Goal: Task Accomplishment & Management: Complete application form

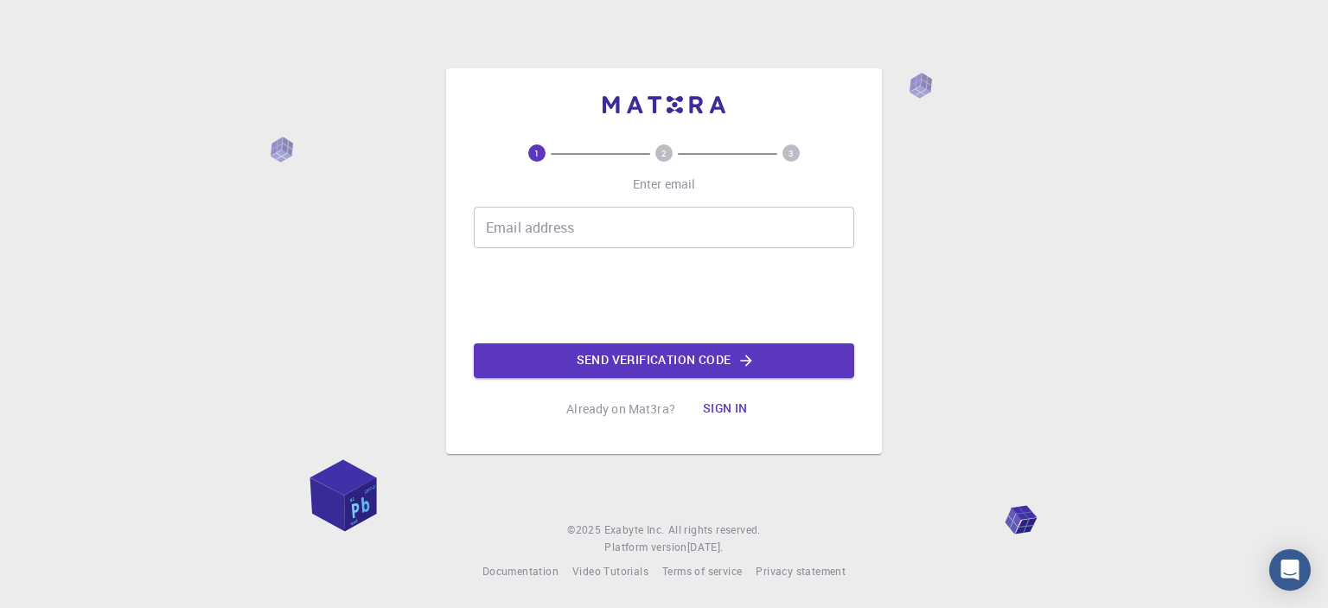
click at [624, 234] on input "Email address" at bounding box center [664, 227] width 380 height 41
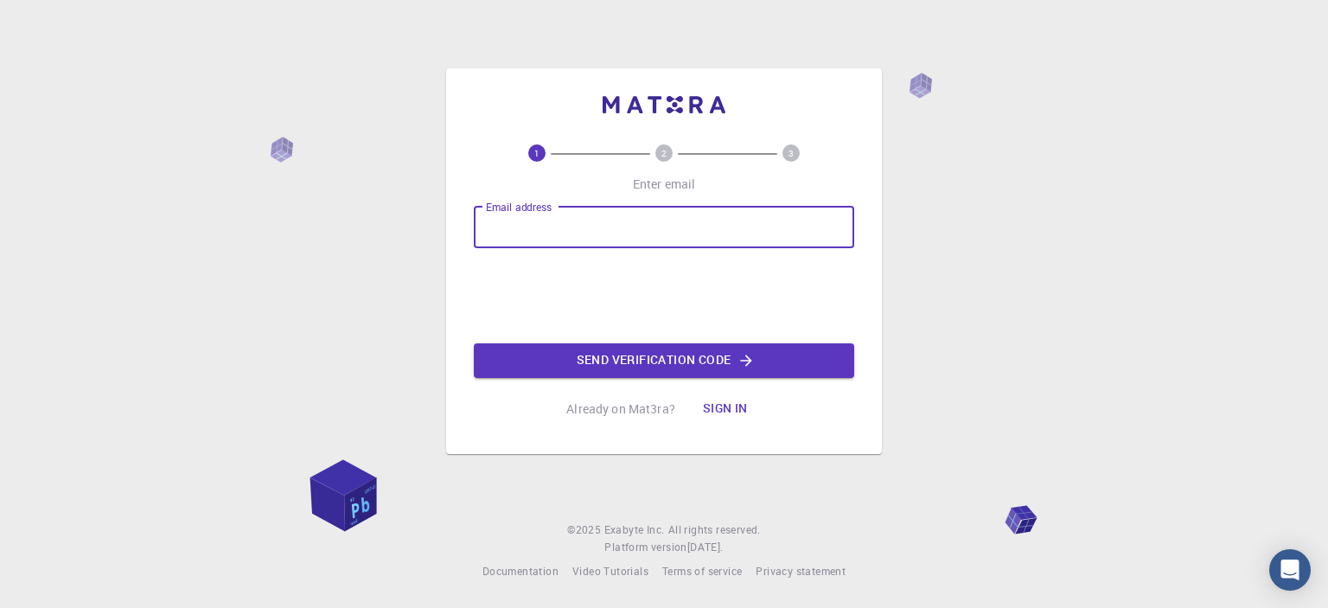
type input "[EMAIL_ADDRESS][DOMAIN_NAME]"
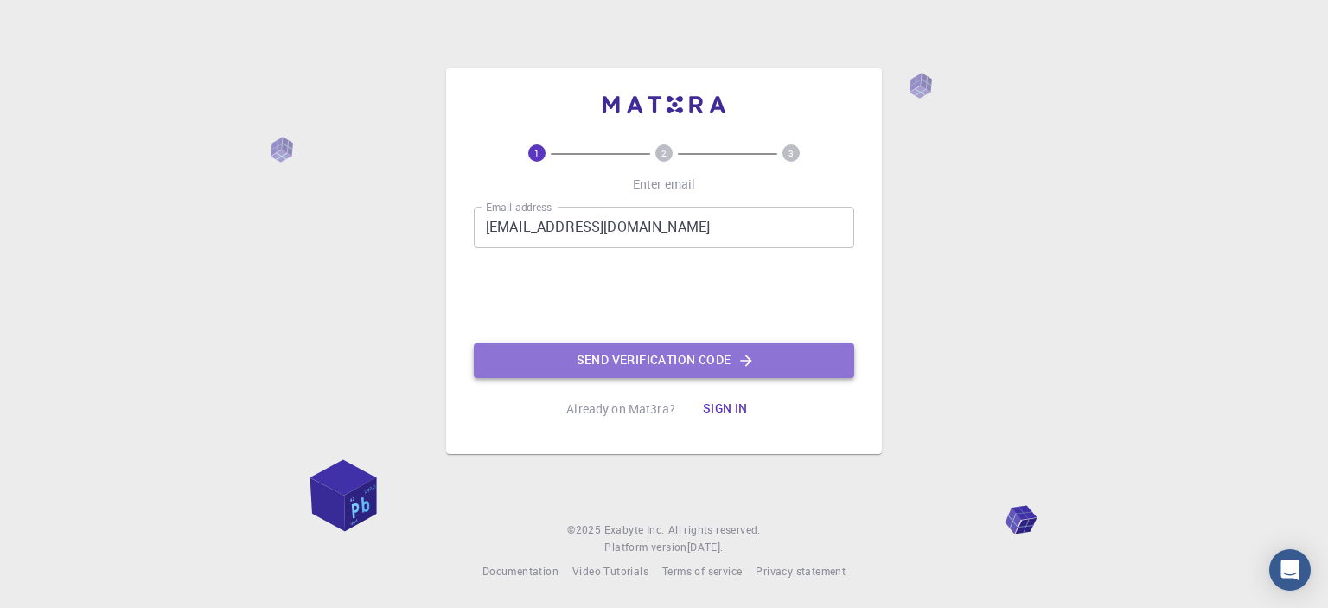
click at [597, 373] on button "Send verification code" at bounding box center [664, 360] width 380 height 35
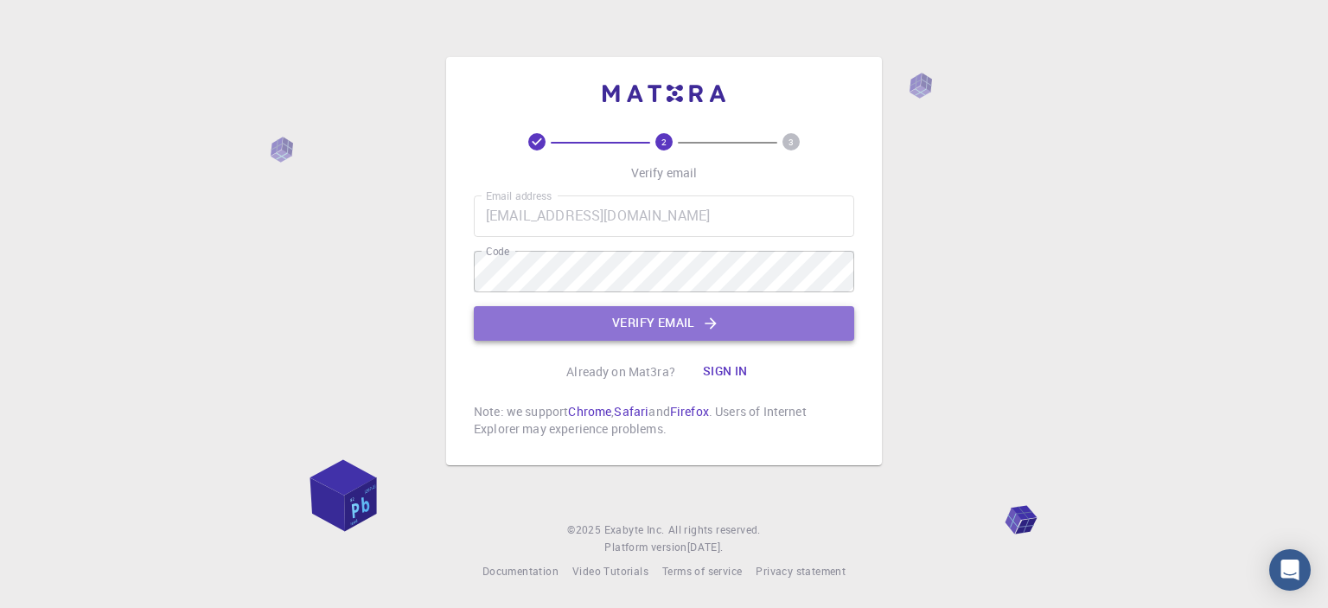
click at [647, 327] on button "Verify email" at bounding box center [664, 323] width 380 height 35
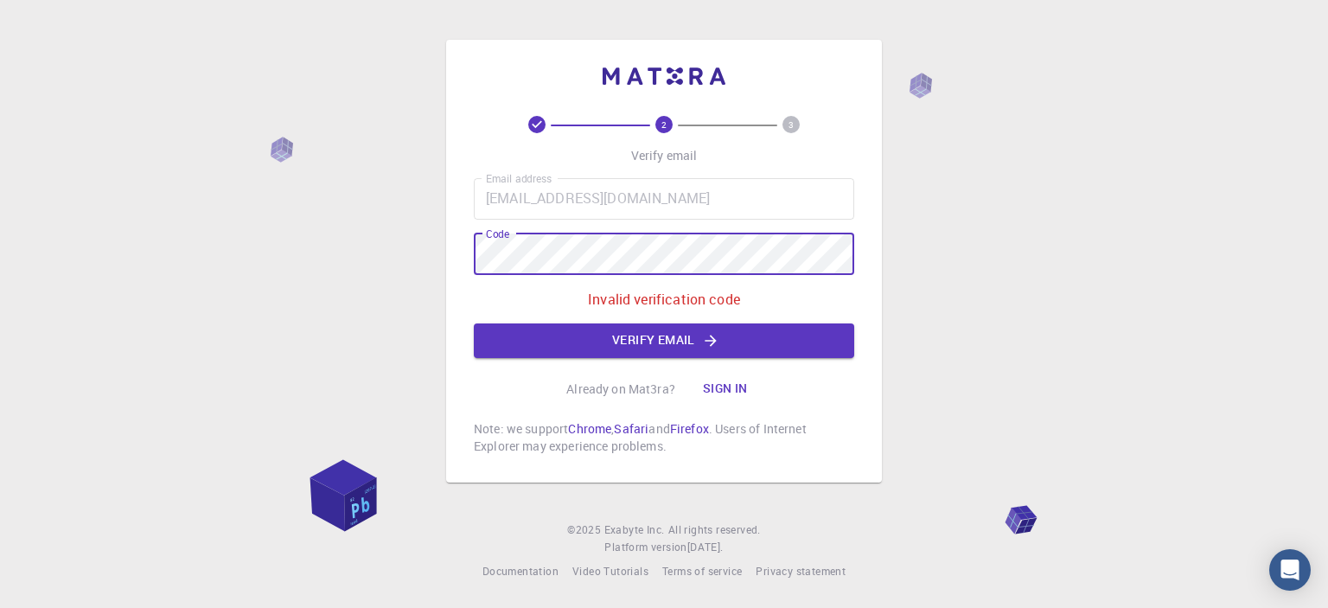
click at [405, 244] on div "2 3 Verify email Email address [EMAIL_ADDRESS][DOMAIN_NAME] Email address Code …" at bounding box center [664, 304] width 1328 height 608
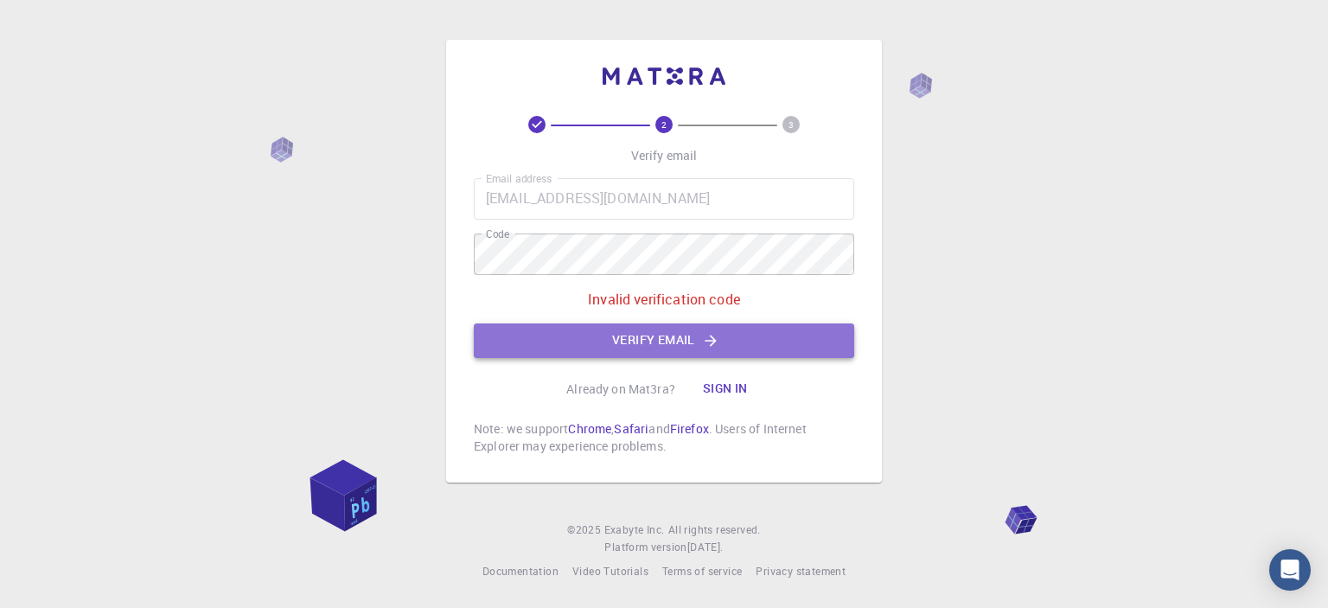
click at [576, 341] on button "Verify email" at bounding box center [664, 340] width 380 height 35
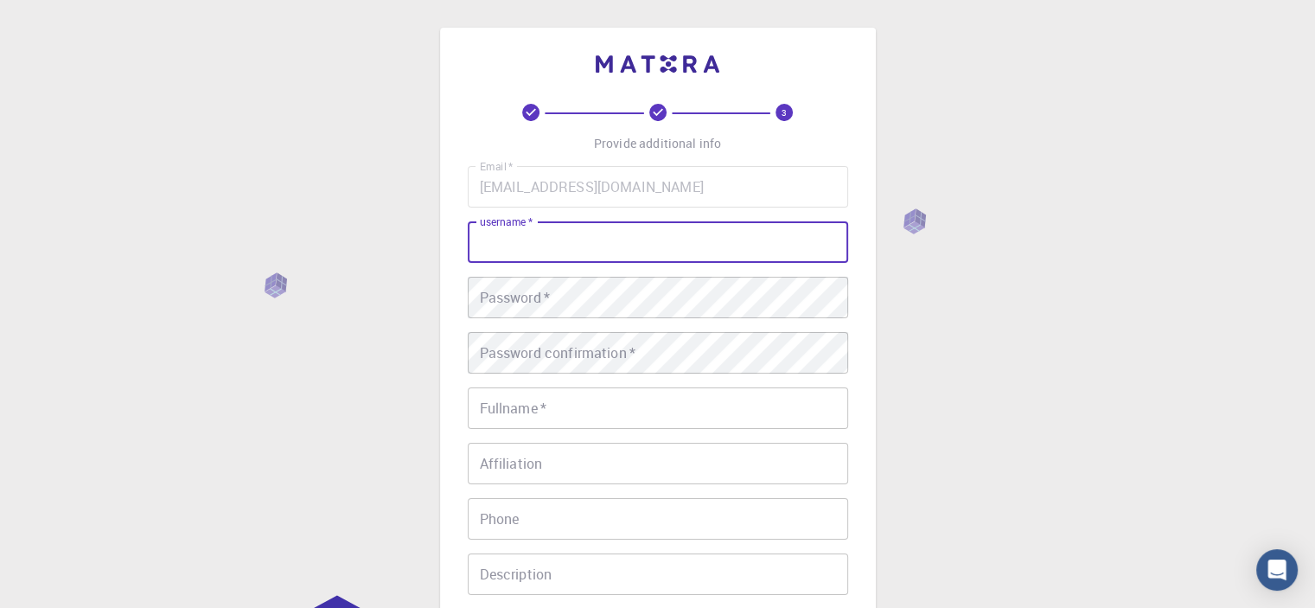
click at [600, 246] on input "username   *" at bounding box center [658, 241] width 380 height 41
type input "p"
type input "2"
type input "m"
type input "NP"
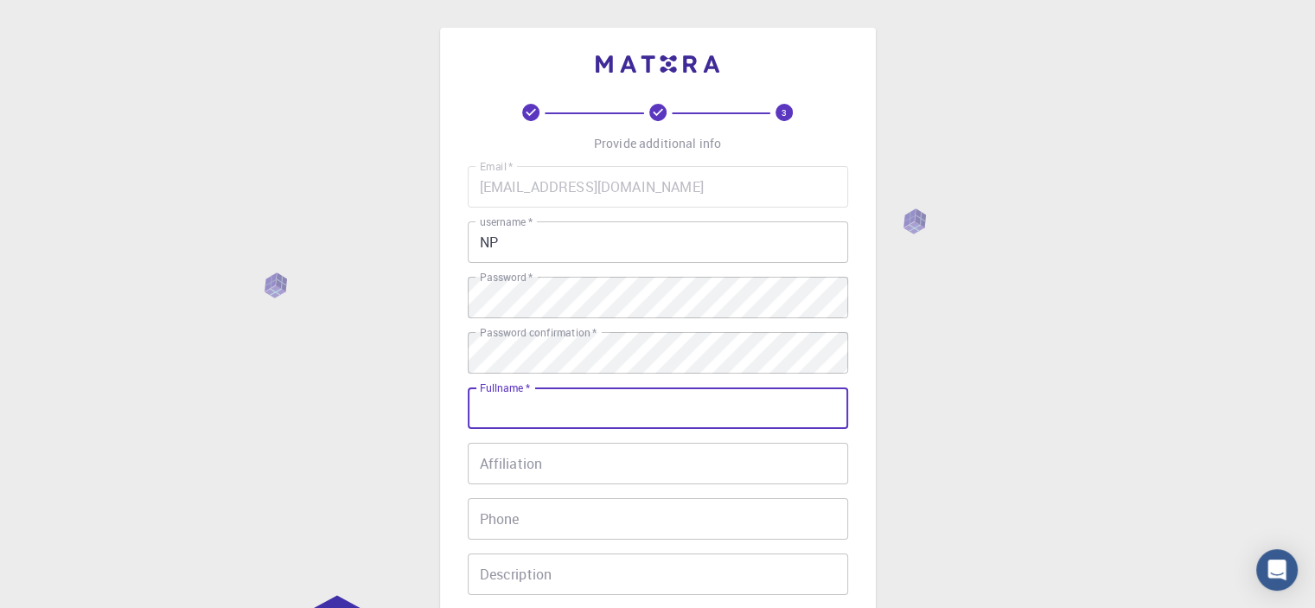
click at [600, 412] on input "Fullname   *" at bounding box center [658, 407] width 380 height 41
type input "[PERSON_NAME]"
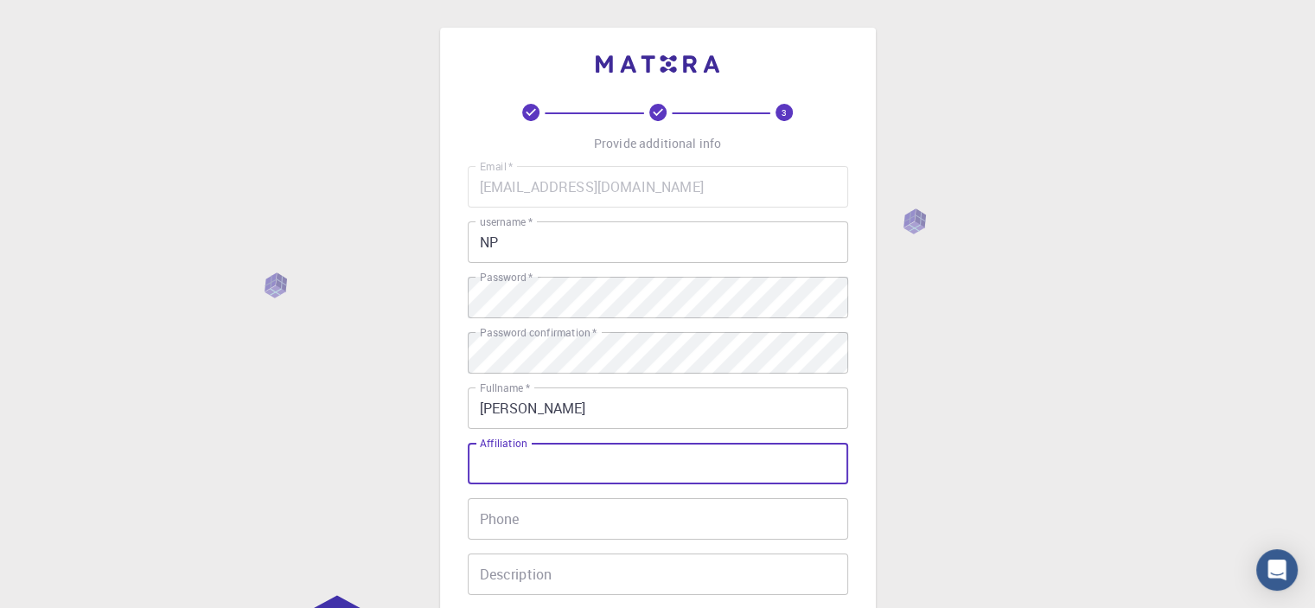
click at [529, 448] on input "Affiliation" at bounding box center [658, 463] width 380 height 41
type input "Postdoc Researcher"
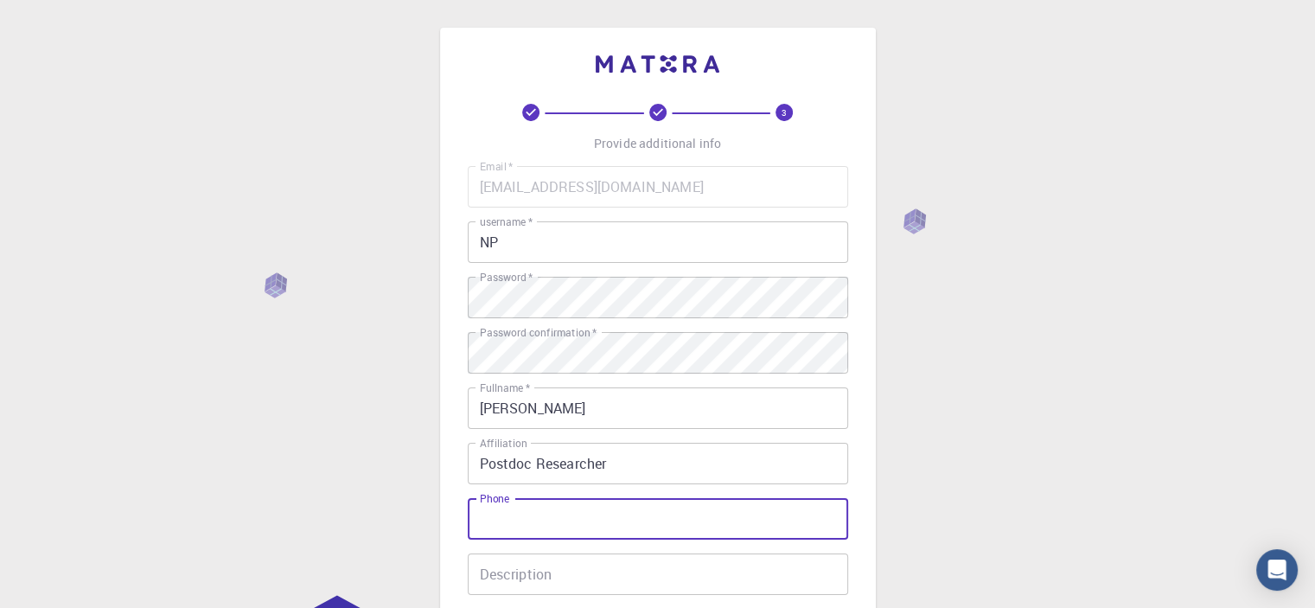
click at [544, 533] on input "Phone" at bounding box center [658, 518] width 380 height 41
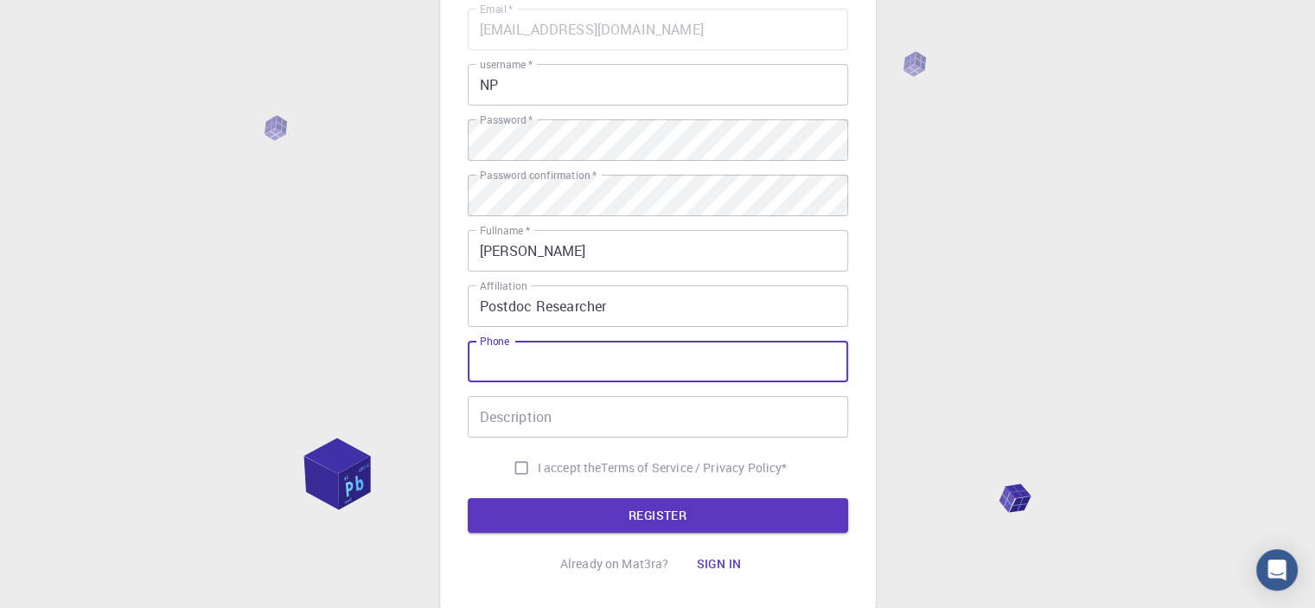
scroll to position [163, 0]
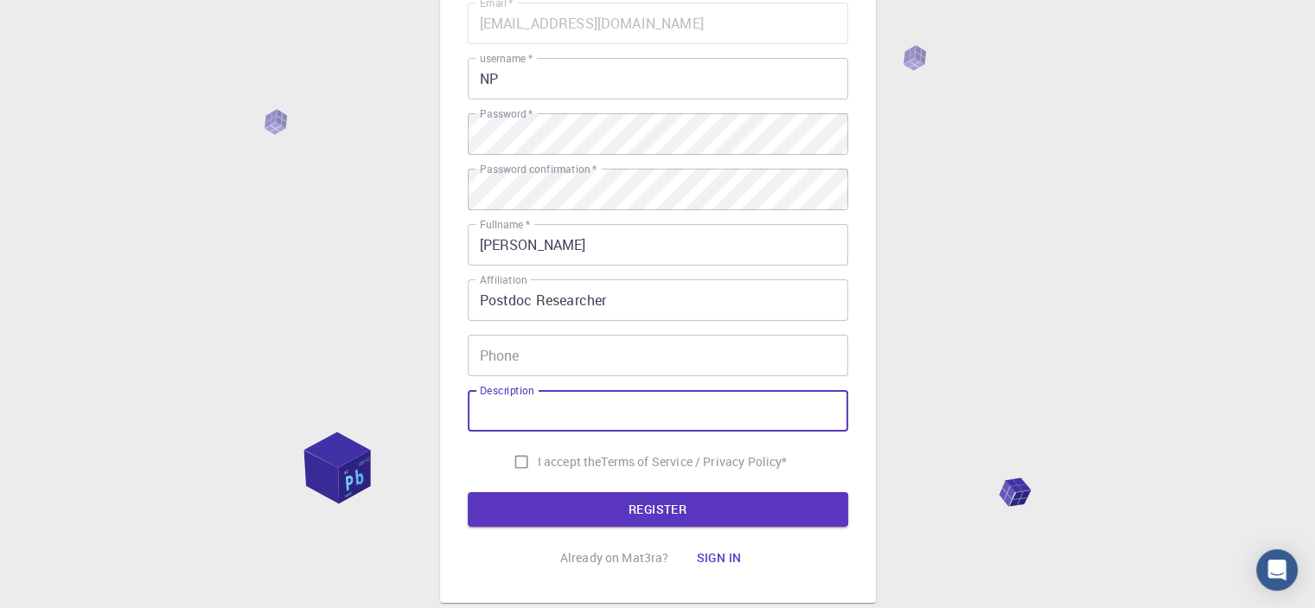
click at [577, 398] on input "Description" at bounding box center [658, 410] width 380 height 41
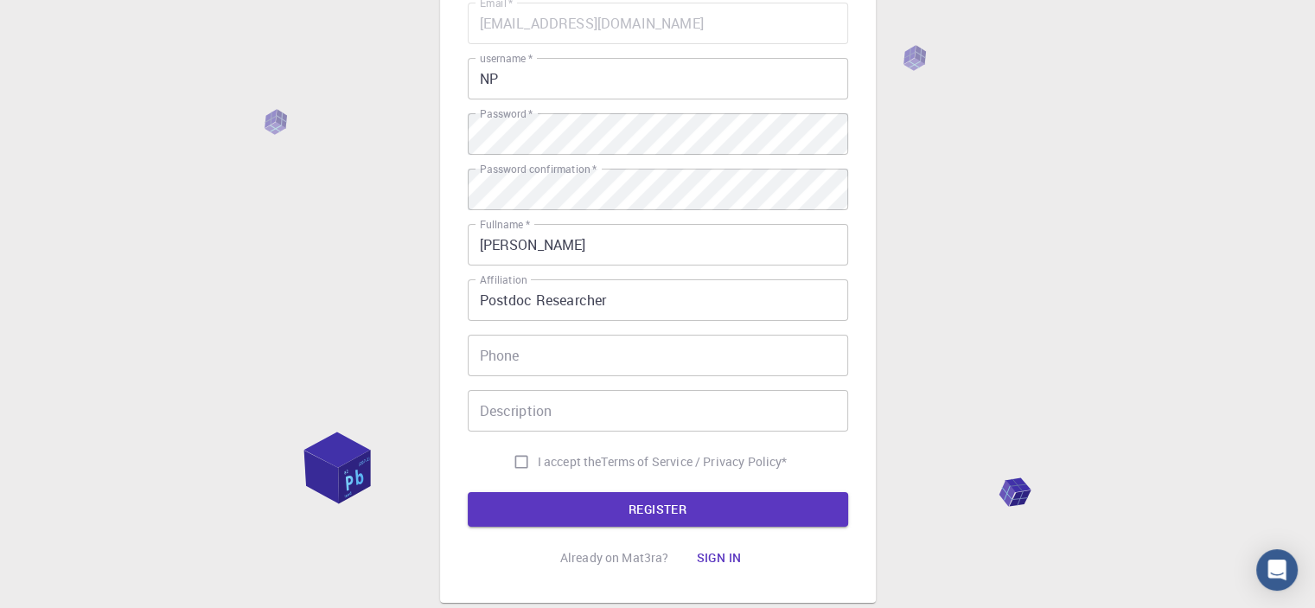
click at [548, 459] on span "I accept the" at bounding box center [570, 461] width 64 height 17
click at [538, 459] on input "I accept the Terms of Service / Privacy Policy *" at bounding box center [521, 461] width 33 height 33
checkbox input "true"
click at [558, 495] on button "REGISTER" at bounding box center [658, 509] width 380 height 35
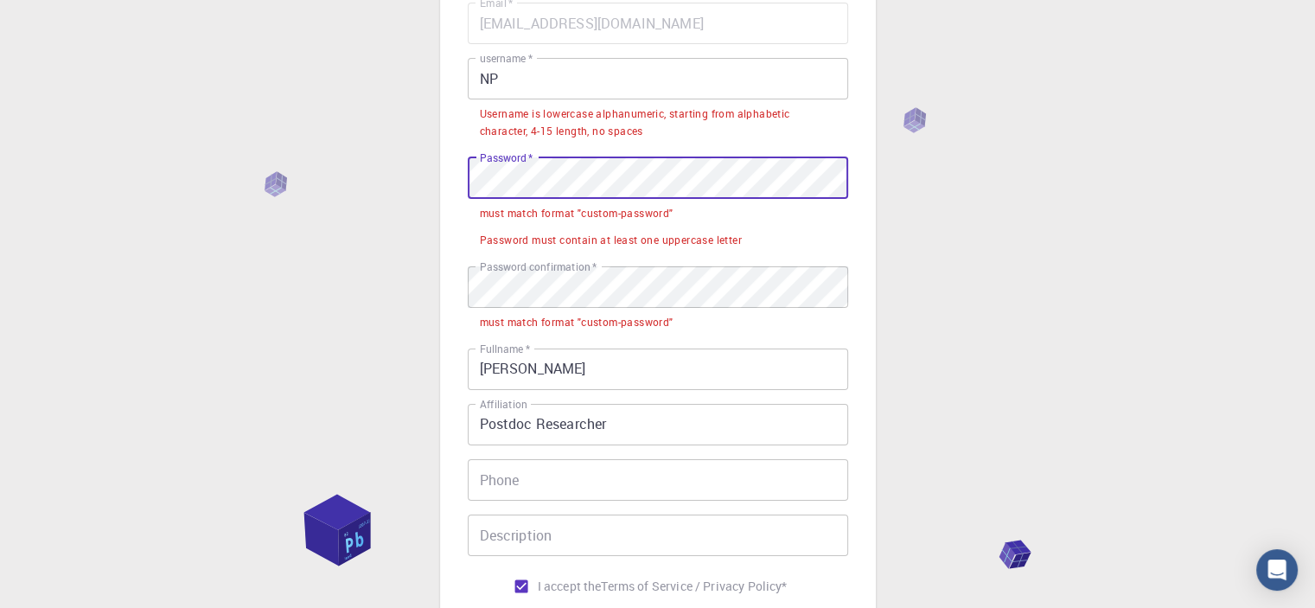
click at [445, 182] on div "3 Provide additional info Email   * [EMAIL_ADDRESS][DOMAIN_NAME] Email   * user…" at bounding box center [658, 295] width 436 height 863
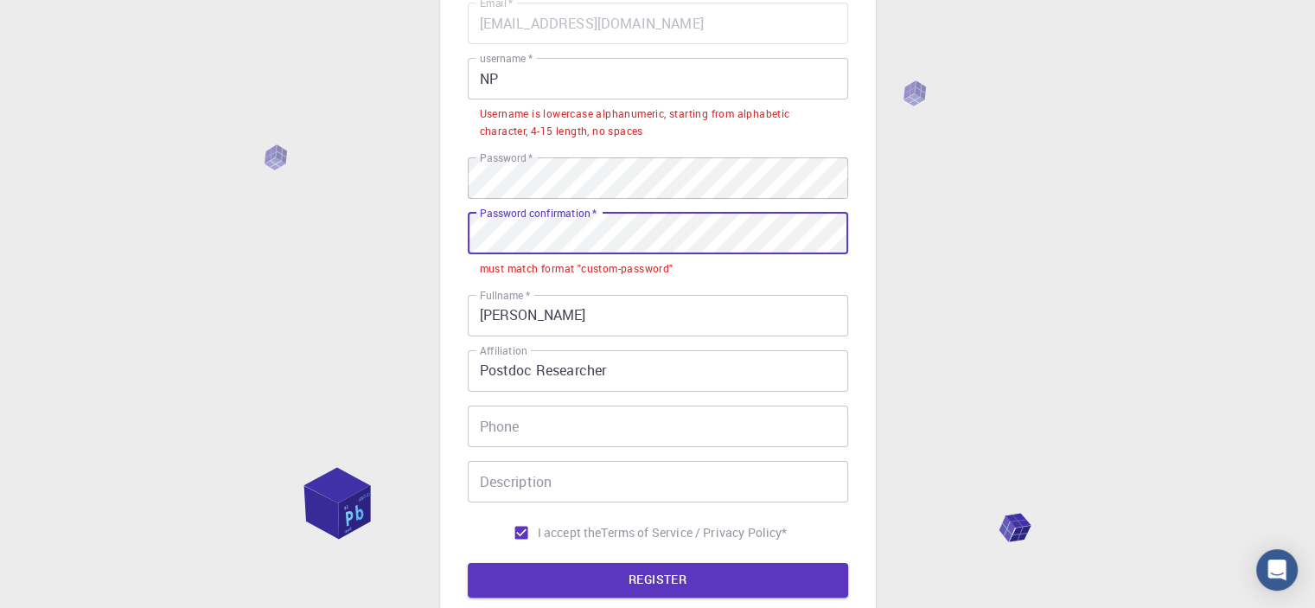
click at [411, 247] on div "3 Provide additional info Email   * [EMAIL_ADDRESS][DOMAIN_NAME] Email   * user…" at bounding box center [657, 312] width 1315 height 950
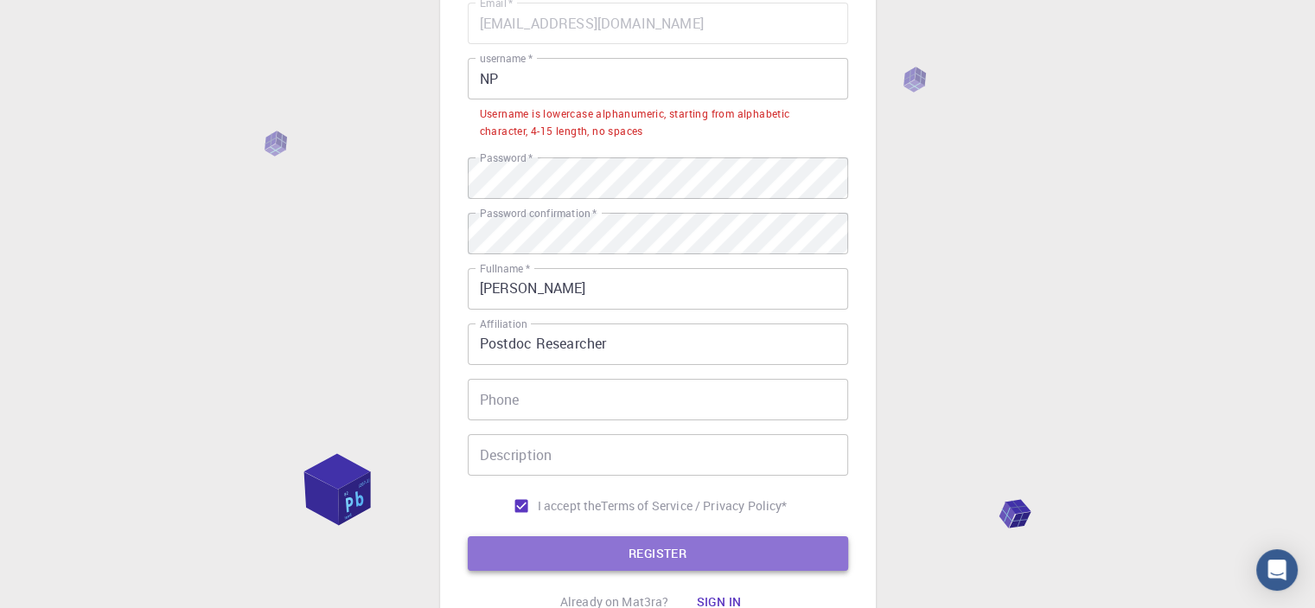
click at [550, 557] on button "REGISTER" at bounding box center [658, 553] width 380 height 35
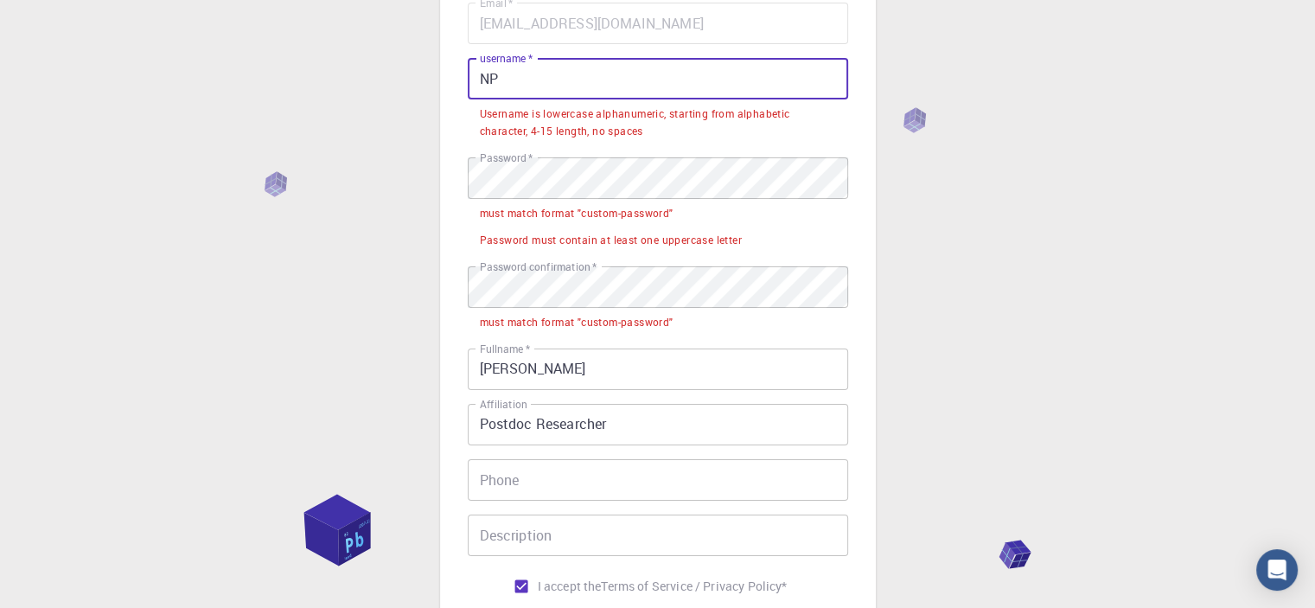
drag, startPoint x: 521, startPoint y: 81, endPoint x: 464, endPoint y: 81, distance: 57.1
click at [464, 81] on div "3 Provide additional info Email   * [EMAIL_ADDRESS][DOMAIN_NAME] Email   * user…" at bounding box center [658, 295] width 436 height 863
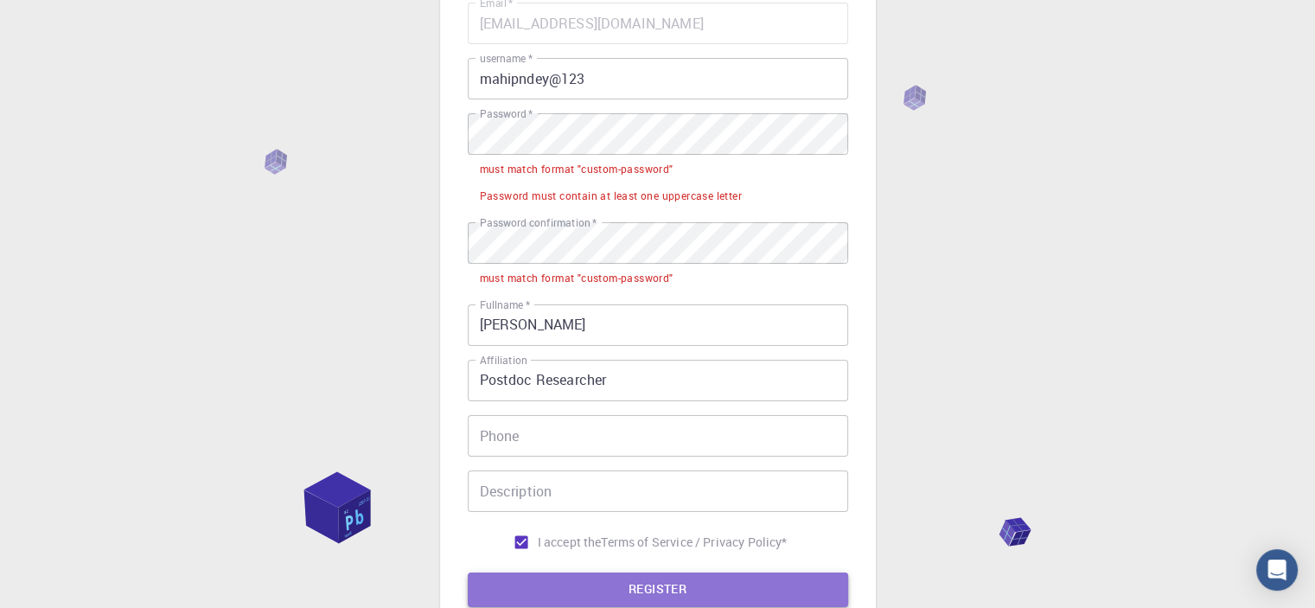
click at [639, 584] on button "REGISTER" at bounding box center [658, 589] width 380 height 35
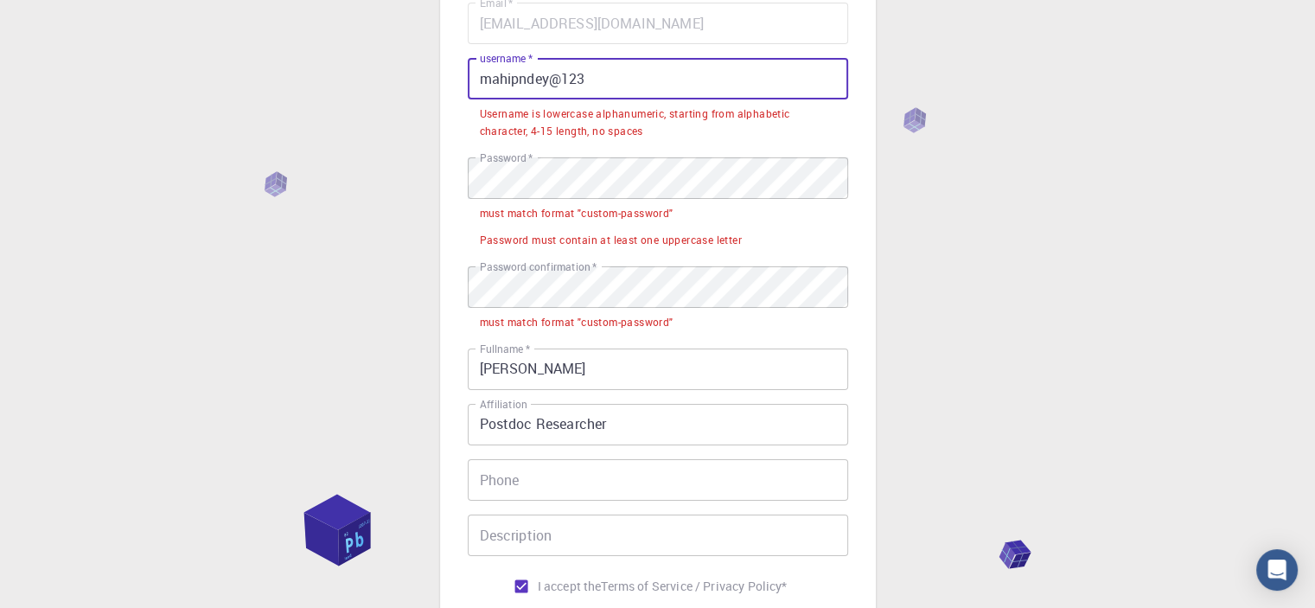
drag, startPoint x: 611, startPoint y: 84, endPoint x: 463, endPoint y: 88, distance: 148.8
click at [463, 88] on div "3 Provide additional info Email   * [EMAIL_ADDRESS][DOMAIN_NAME] Email   * user…" at bounding box center [658, 295] width 436 height 863
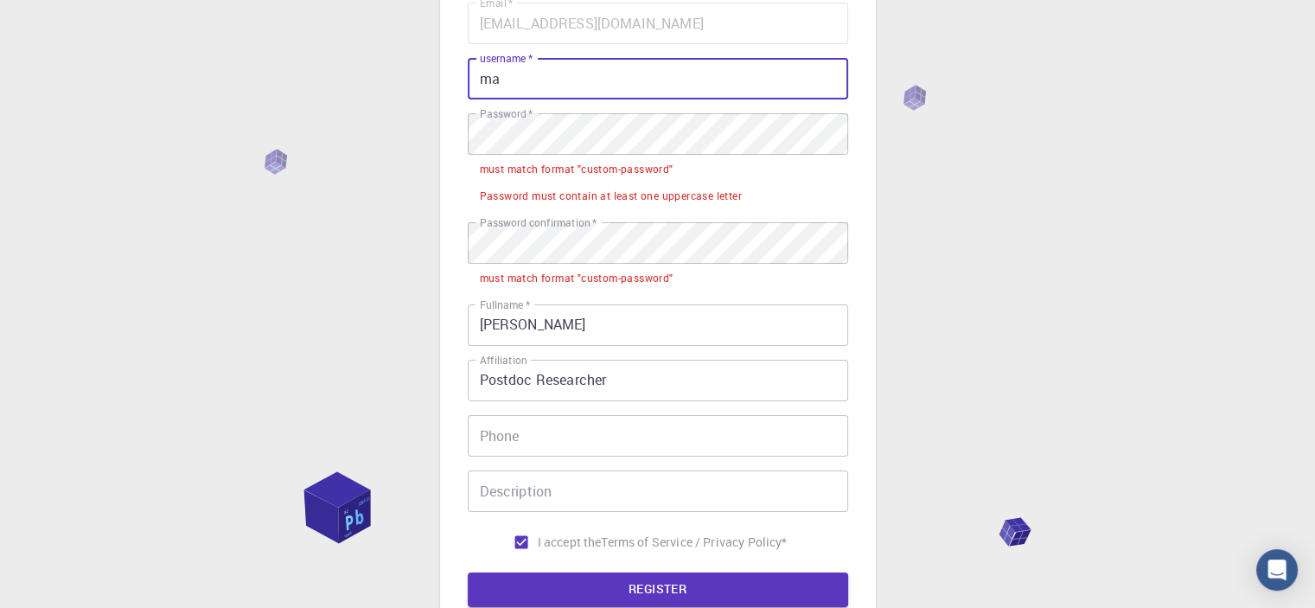
type input "m"
type input "N"
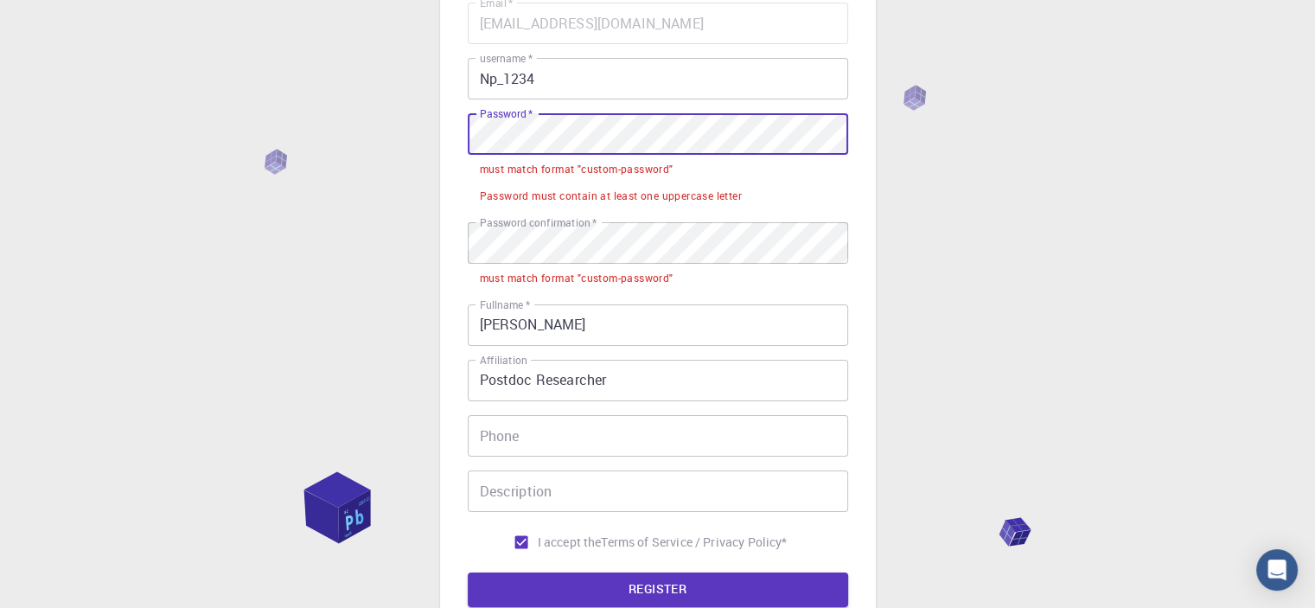
click at [416, 156] on div "3 Provide additional info Email   * [EMAIL_ADDRESS][DOMAIN_NAME] Email   * user…" at bounding box center [657, 317] width 1315 height 960
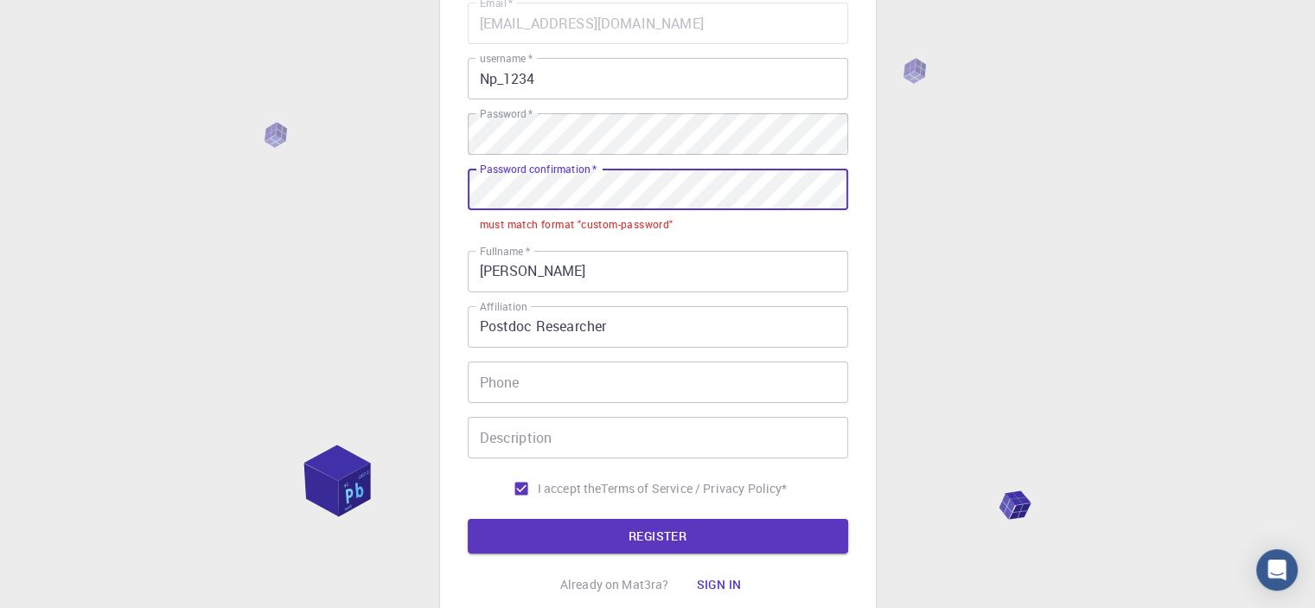
click at [385, 186] on div "3 Provide additional info Email   * [EMAIL_ADDRESS][DOMAIN_NAME] Email   * user…" at bounding box center [657, 290] width 1315 height 907
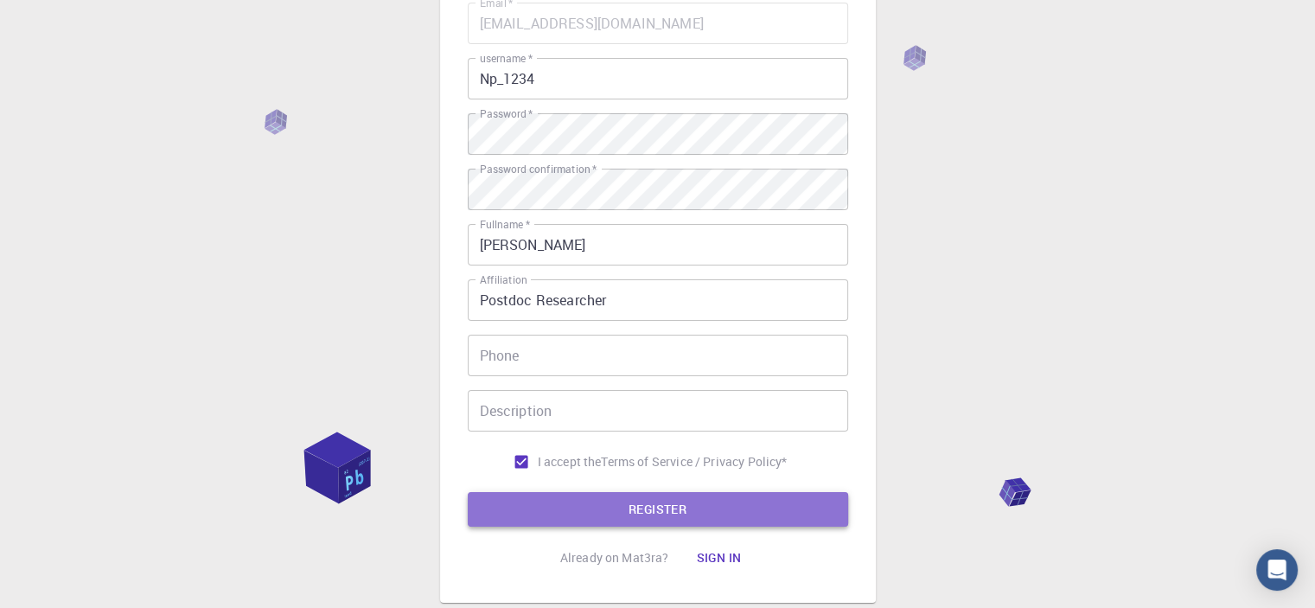
click at [675, 506] on button "REGISTER" at bounding box center [658, 509] width 380 height 35
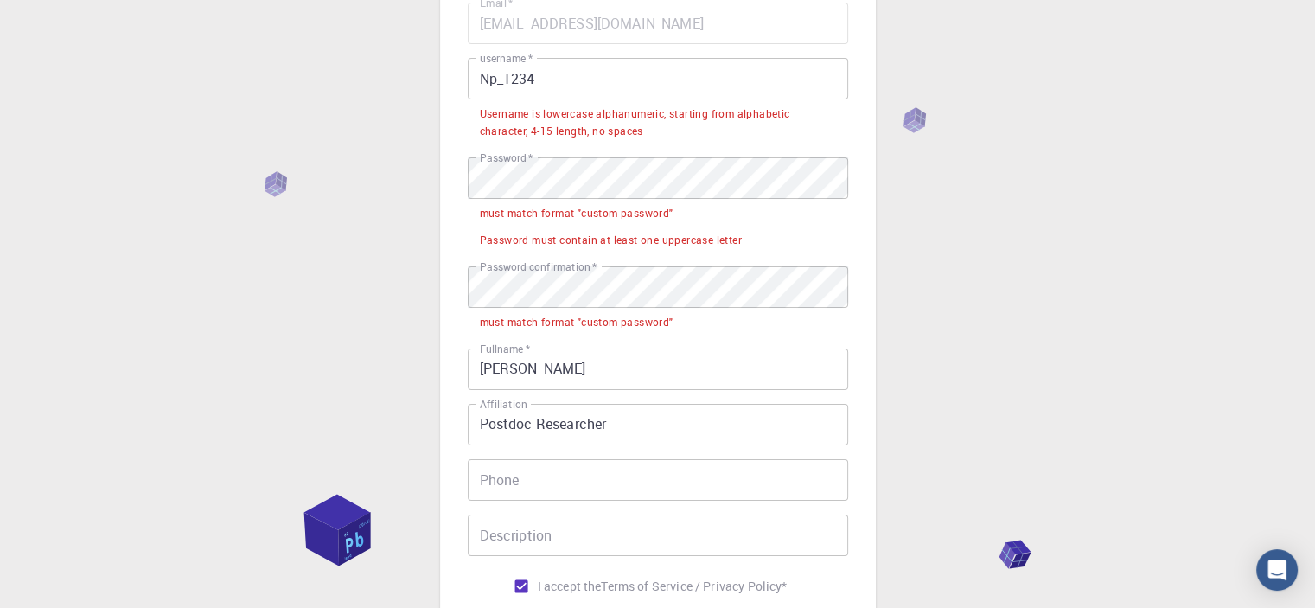
click at [675, 506] on div "Email   * [EMAIL_ADDRESS][DOMAIN_NAME] Email   * username   * Np_1234 username …" at bounding box center [658, 303] width 380 height 600
click at [501, 85] on input "Np_1234" at bounding box center [658, 78] width 380 height 41
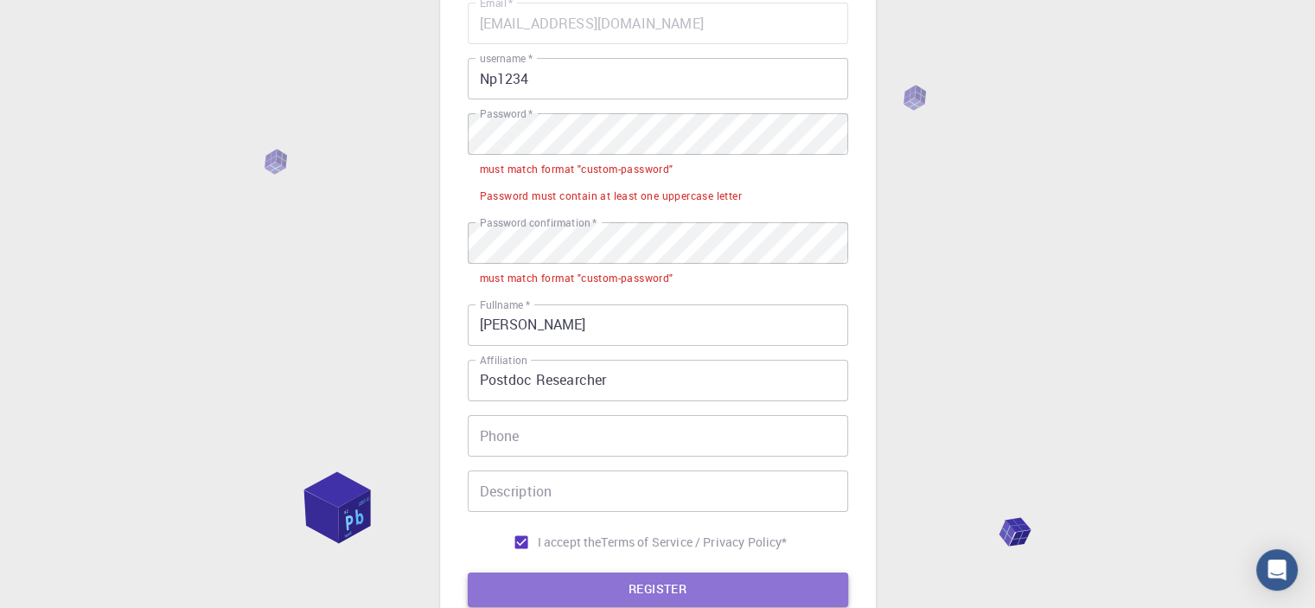
click at [607, 594] on button "REGISTER" at bounding box center [658, 589] width 380 height 35
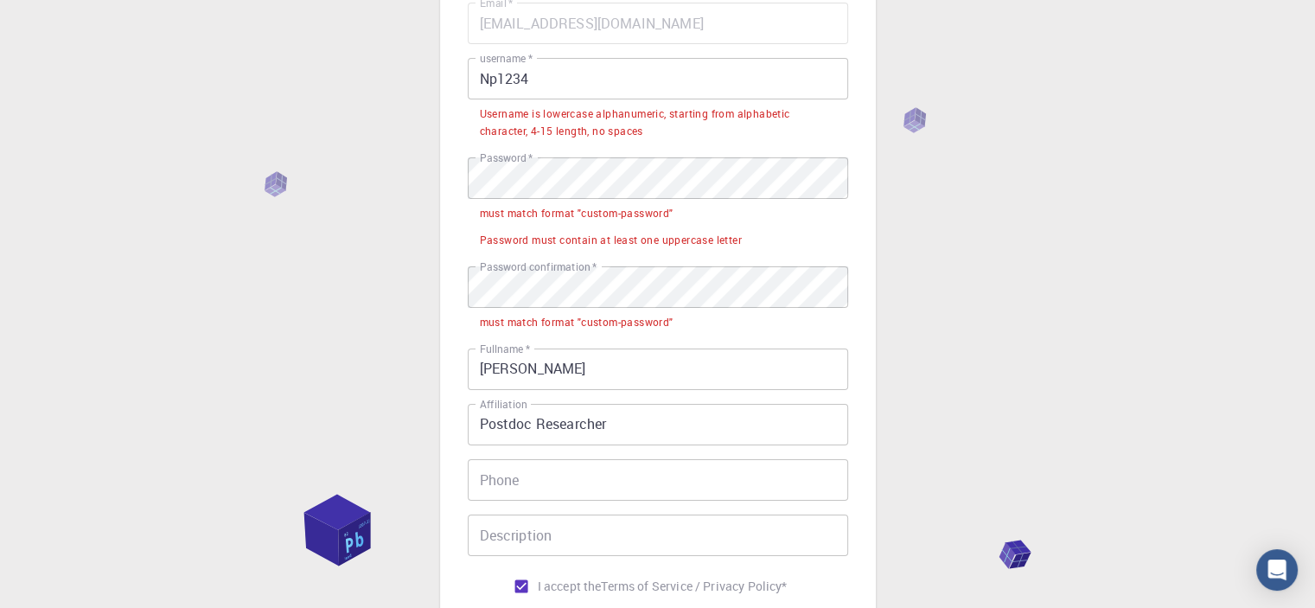
scroll to position [0, 0]
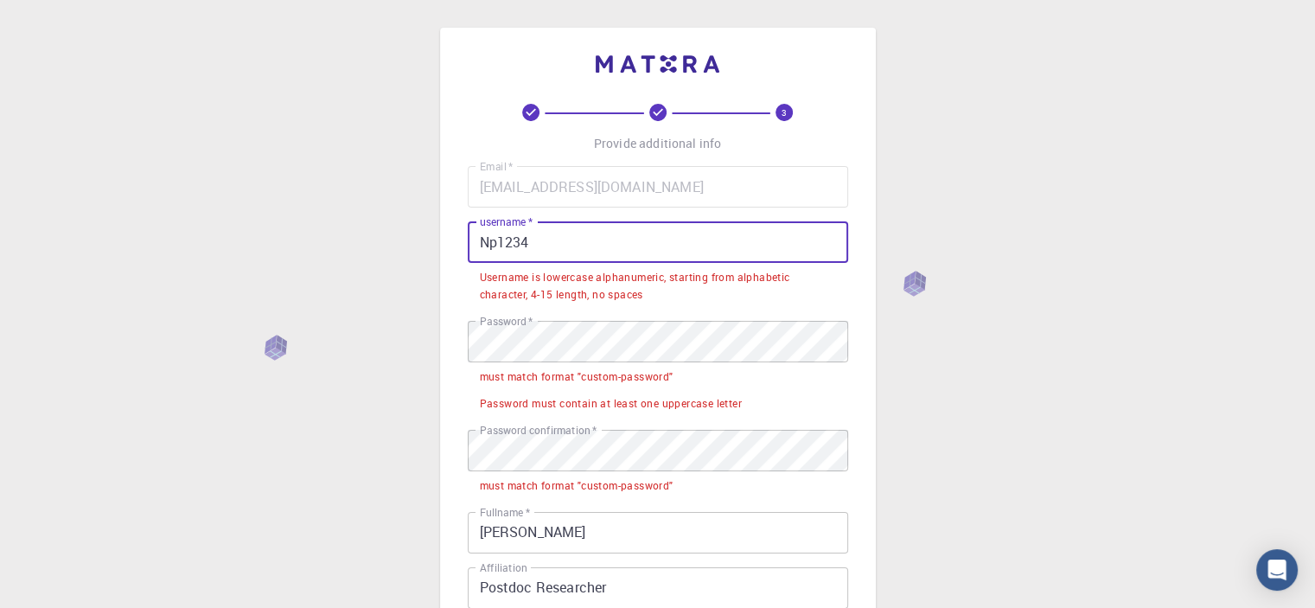
click at [597, 238] on input "Np1234" at bounding box center [658, 241] width 380 height 41
drag, startPoint x: 597, startPoint y: 238, endPoint x: 431, endPoint y: 238, distance: 166.0
click at [431, 238] on div "3 Provide additional info Email   * [EMAIL_ADDRESS][DOMAIN_NAME] Email   * user…" at bounding box center [657, 502] width 1315 height 1004
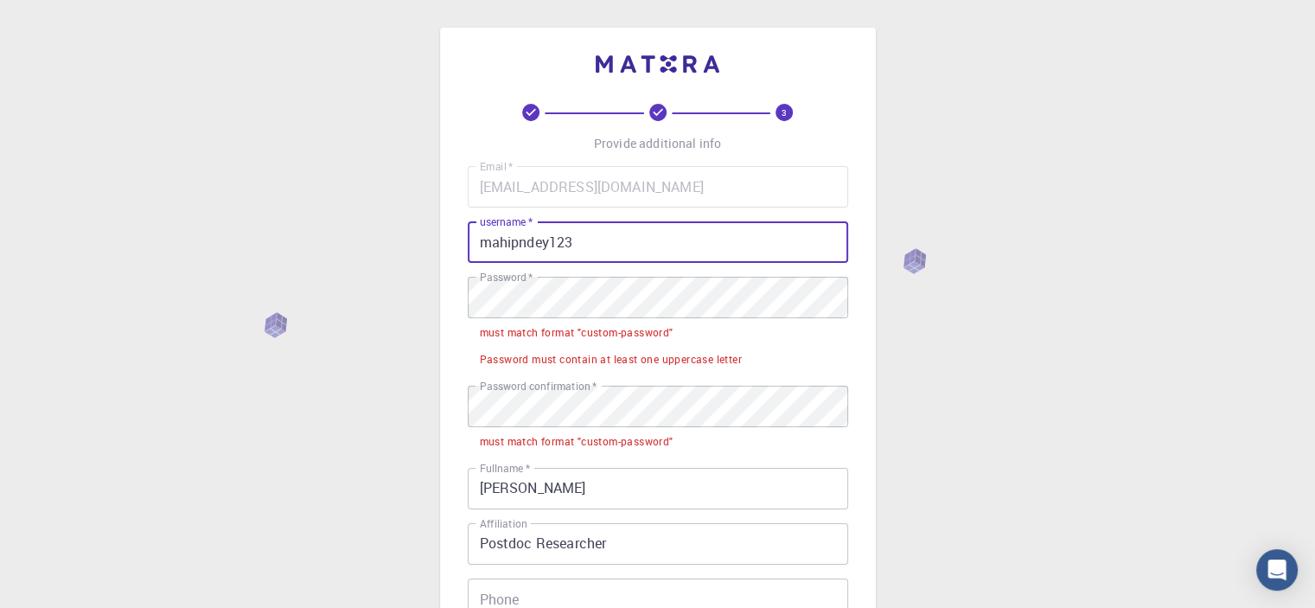
type input "mahipndey123"
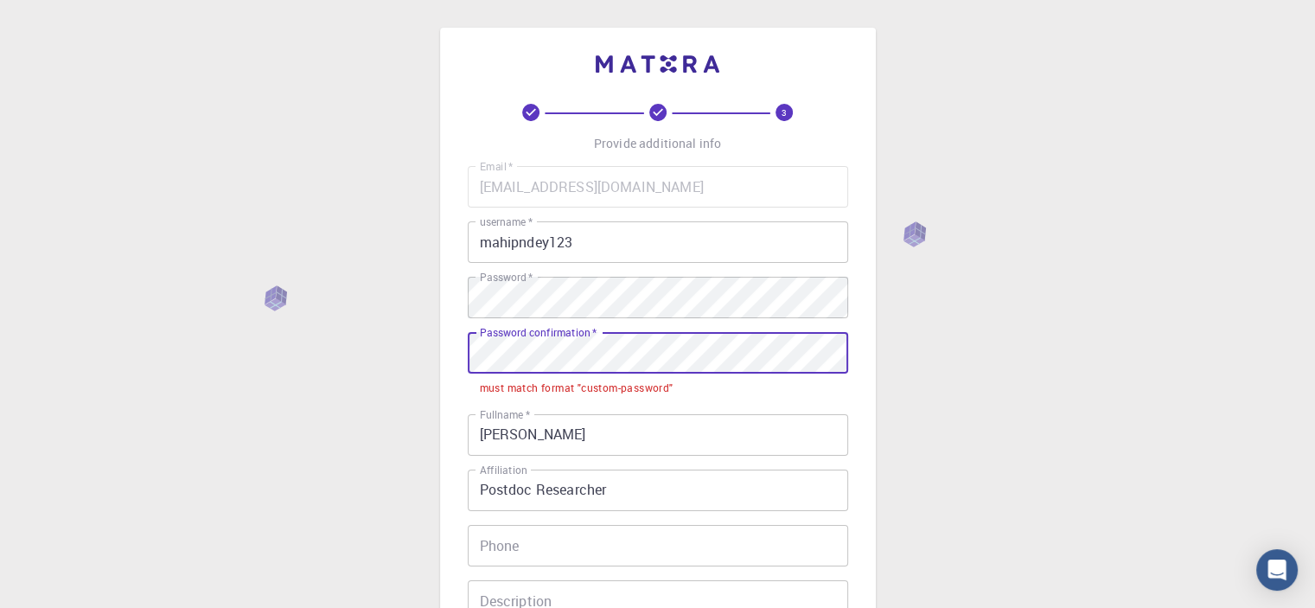
click at [425, 364] on div "3 Provide additional info Email   * [EMAIL_ADDRESS][DOMAIN_NAME] Email   * user…" at bounding box center [657, 453] width 1315 height 907
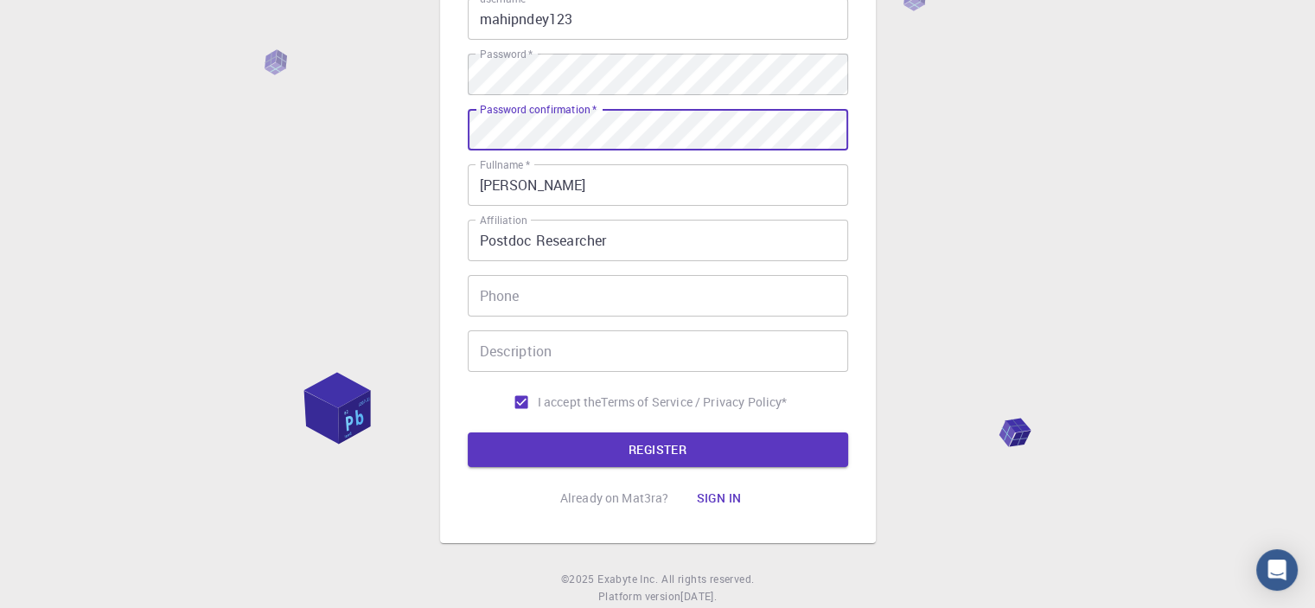
scroll to position [271, 0]
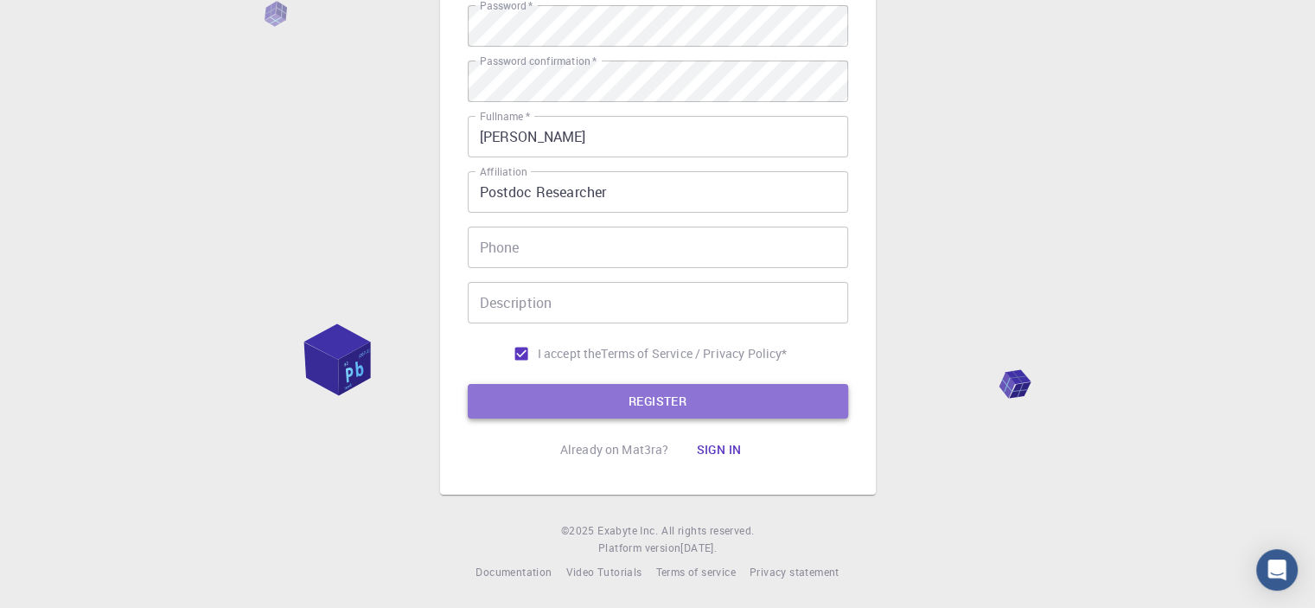
click at [616, 407] on button "REGISTER" at bounding box center [658, 401] width 380 height 35
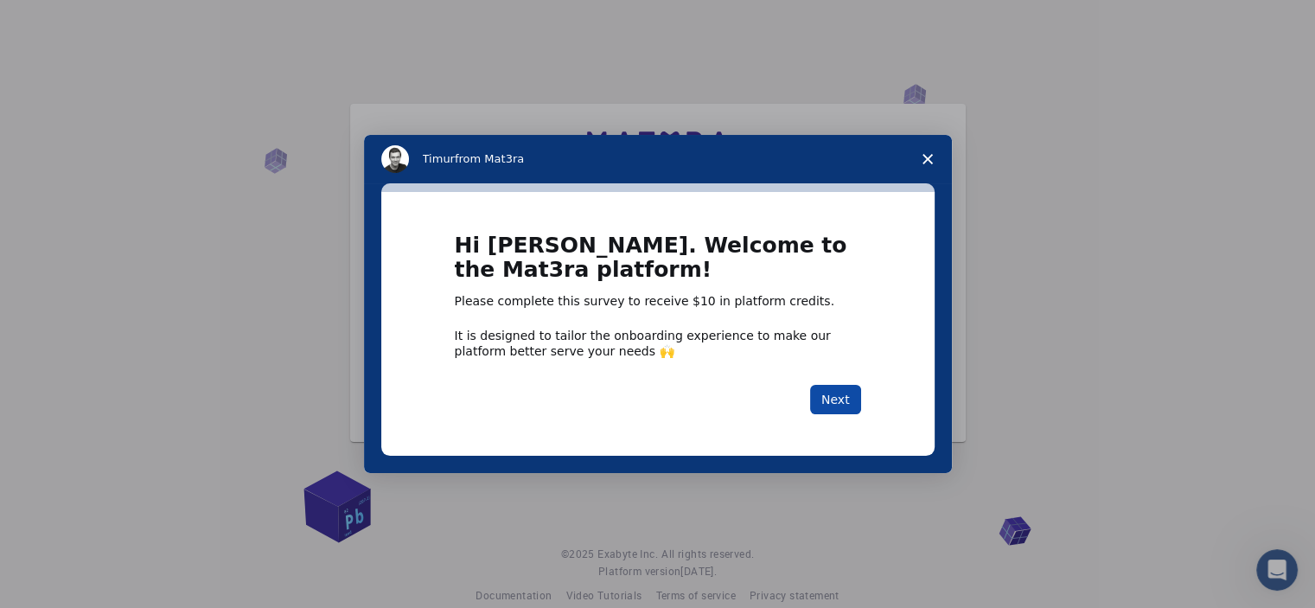
click at [845, 405] on button "Next" at bounding box center [835, 399] width 51 height 29
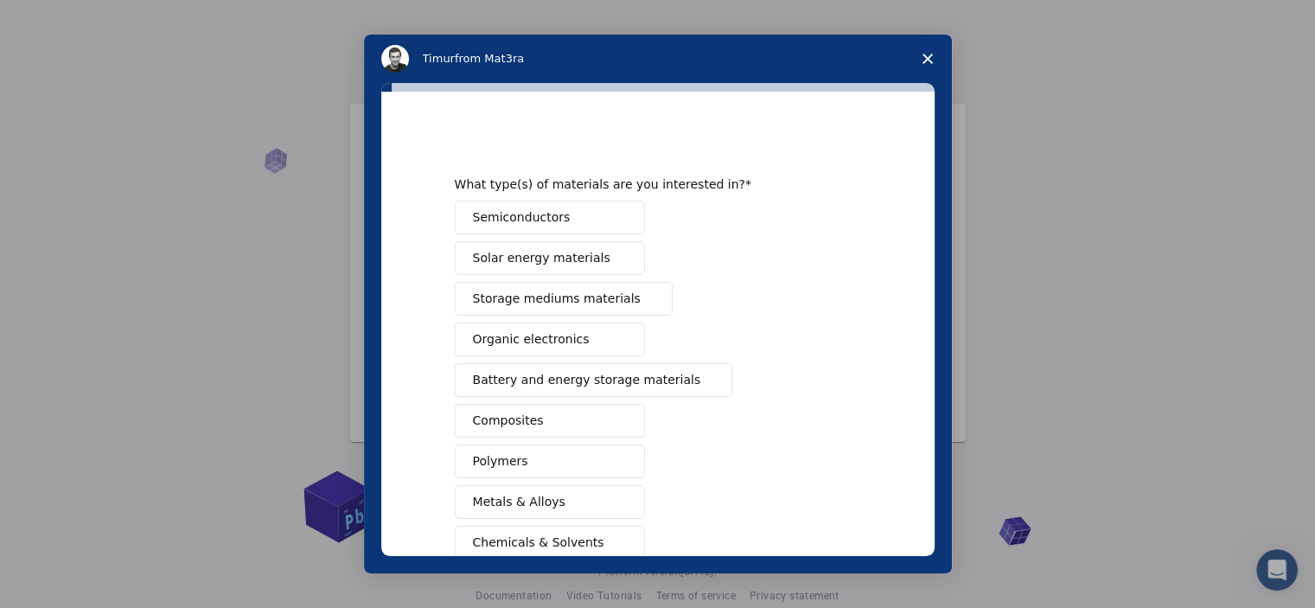
click at [573, 341] on button "Organic electronics" at bounding box center [550, 339] width 190 height 34
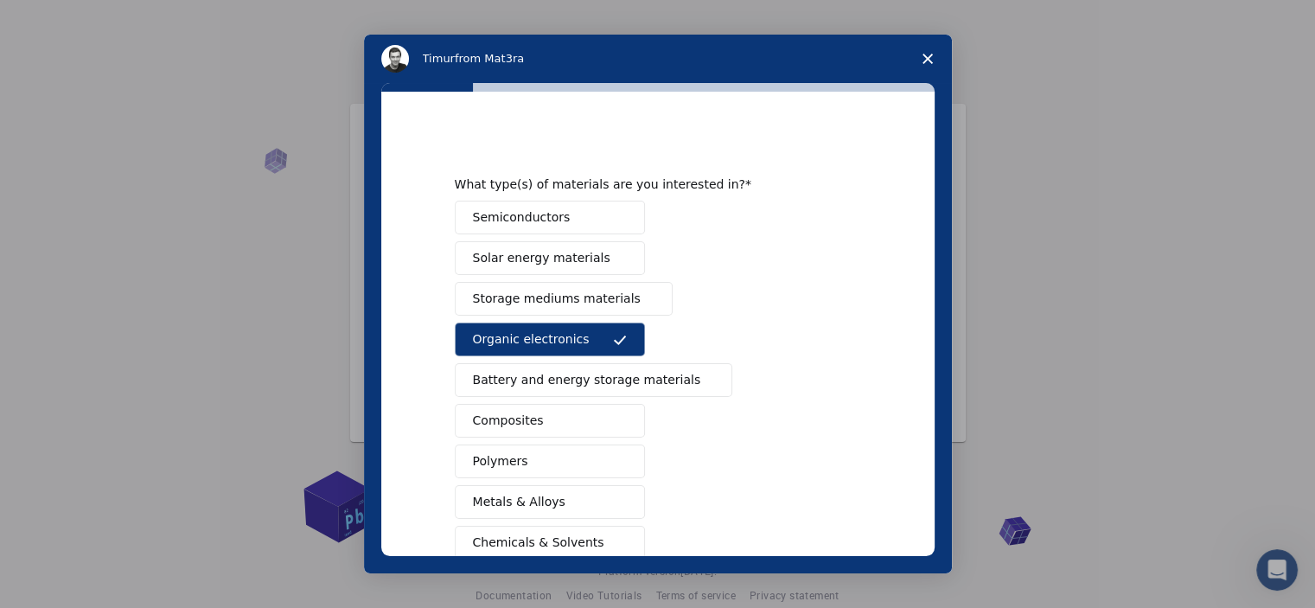
click at [560, 544] on span "Chemicals & Solvents" at bounding box center [538, 542] width 131 height 18
click at [613, 458] on span "Intercom messenger" at bounding box center [620, 462] width 14 height 14
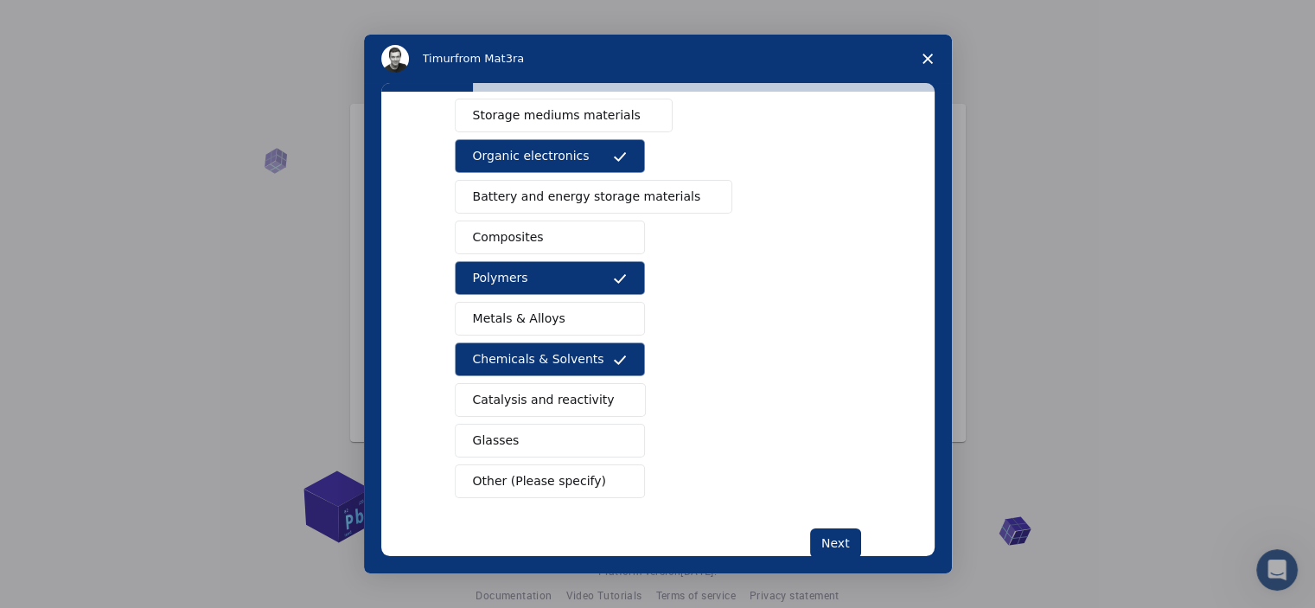
scroll to position [185, 0]
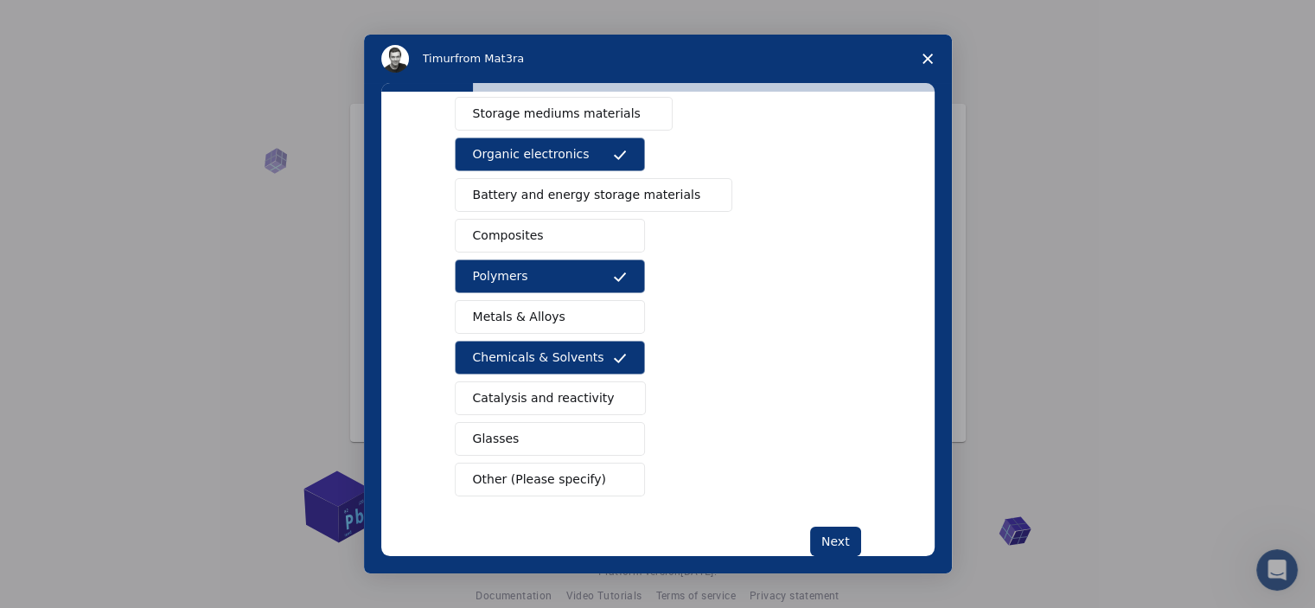
click at [483, 424] on button "Glasses" at bounding box center [550, 439] width 190 height 34
click at [534, 242] on button "Composites" at bounding box center [550, 236] width 190 height 34
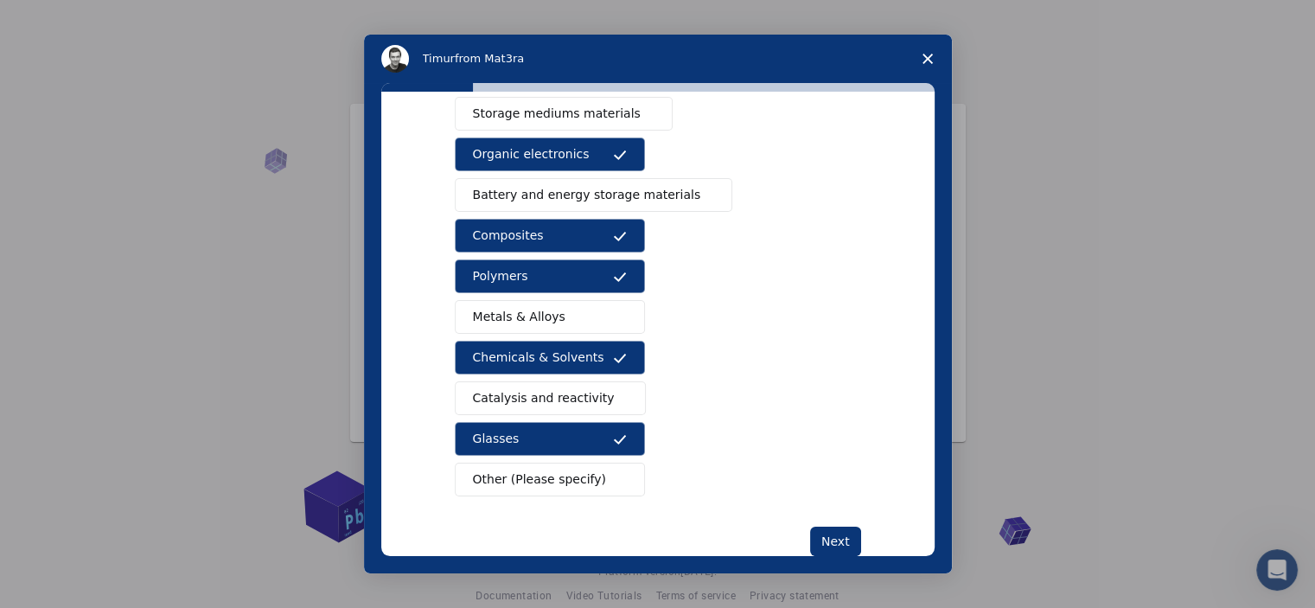
drag, startPoint x: 937, startPoint y: 351, endPoint x: 935, endPoint y: 290, distance: 60.6
click at [935, 290] on div "What type(s) of materials are you interested in? Semiconductors Solar energy ma…" at bounding box center [658, 328] width 588 height 490
drag, startPoint x: 921, startPoint y: 300, endPoint x: 927, endPoint y: 241, distance: 59.1
click at [927, 241] on div "What type(s) of materials are you interested in? Semiconductors Solar energy ma…" at bounding box center [657, 324] width 553 height 464
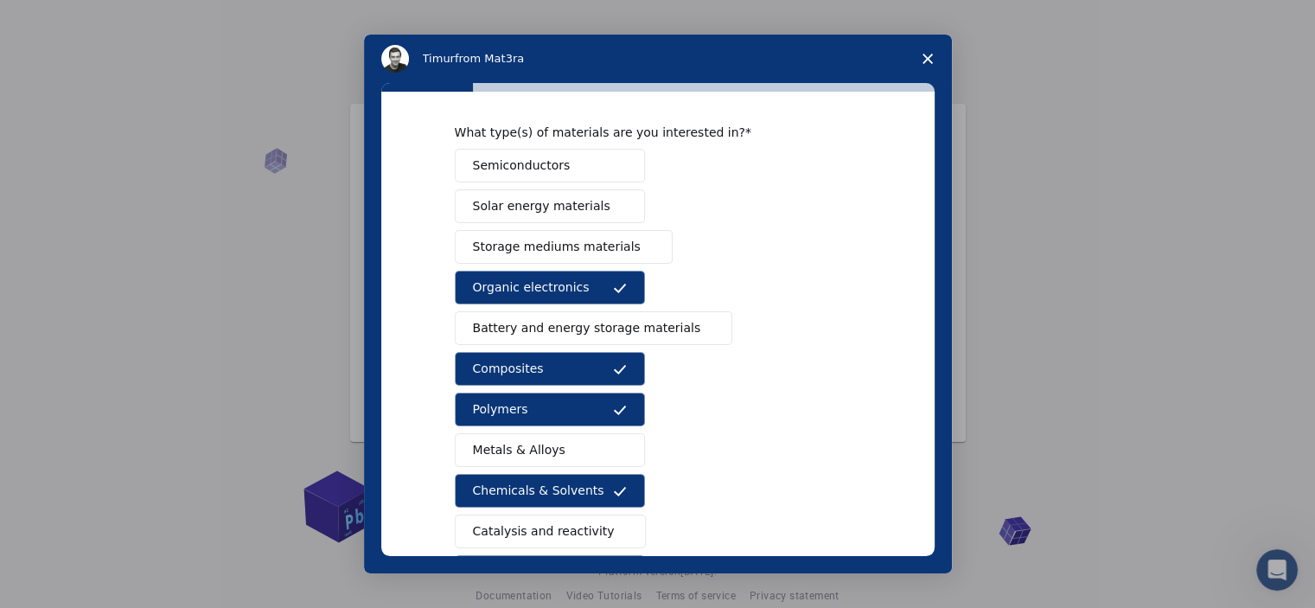
scroll to position [9, 0]
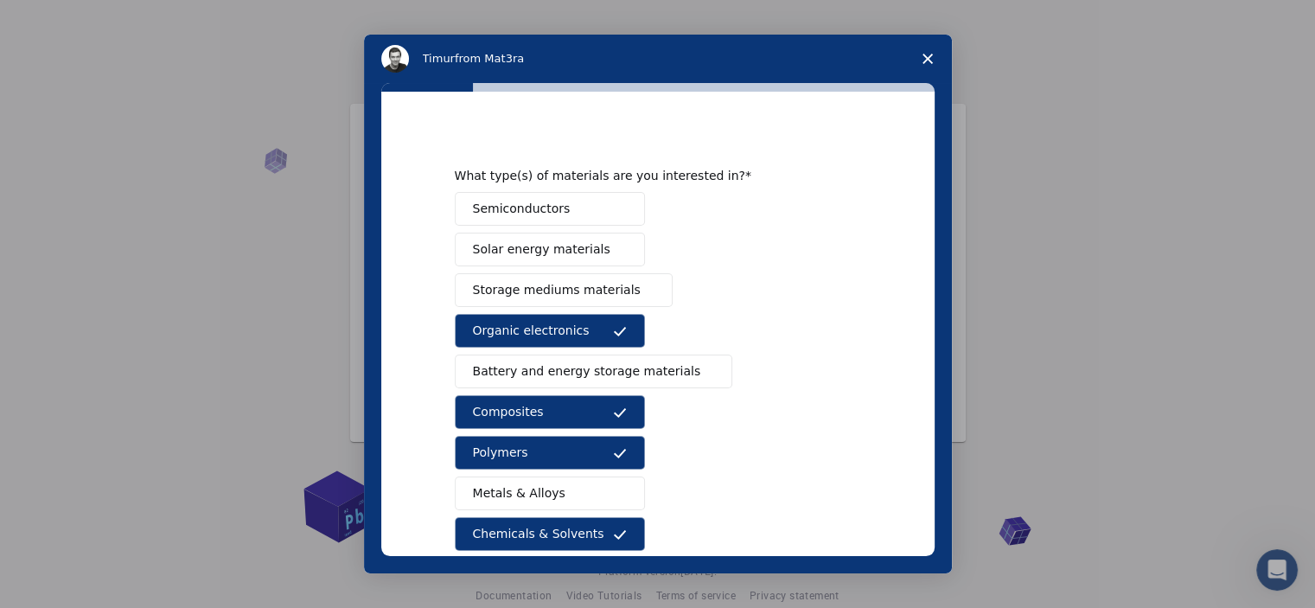
click at [546, 240] on span "Solar energy materials" at bounding box center [541, 249] width 137 height 18
click at [575, 501] on button "Metals & Alloys" at bounding box center [550, 493] width 190 height 34
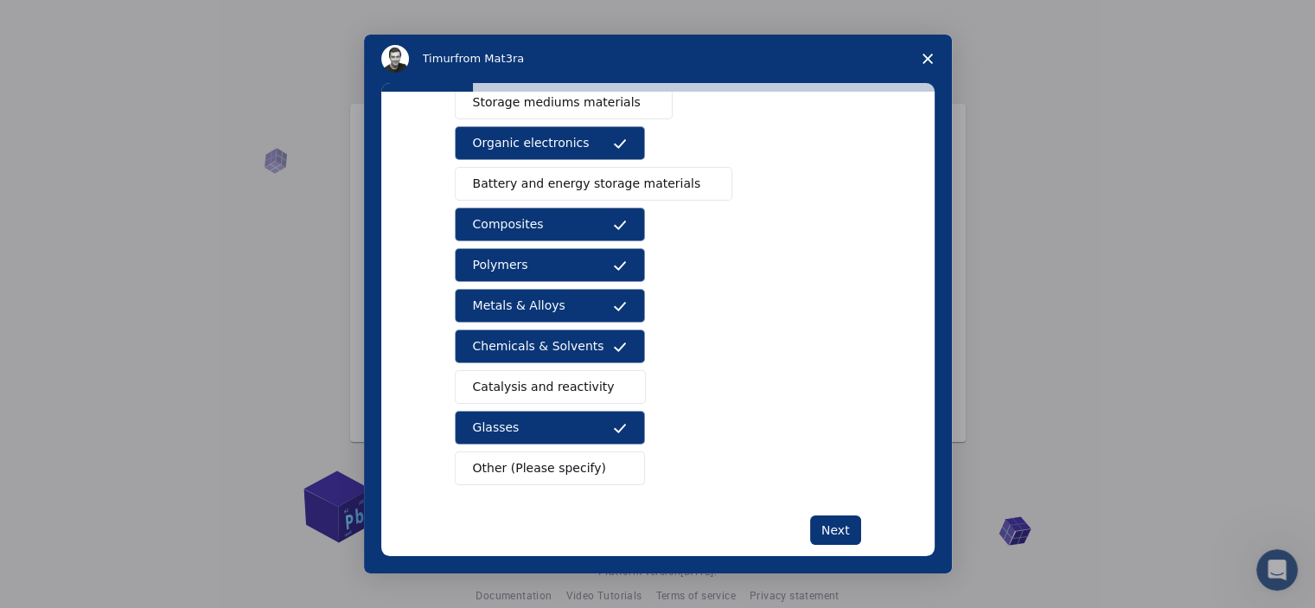
scroll to position [221, 0]
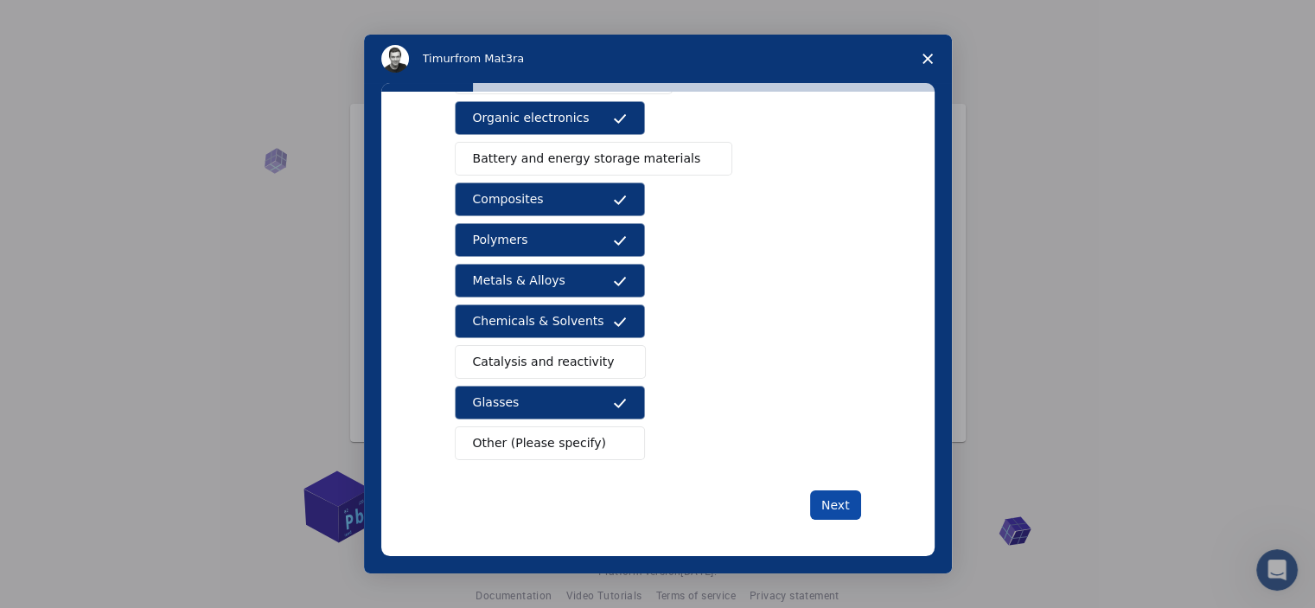
click at [818, 495] on button "Next" at bounding box center [835, 504] width 51 height 29
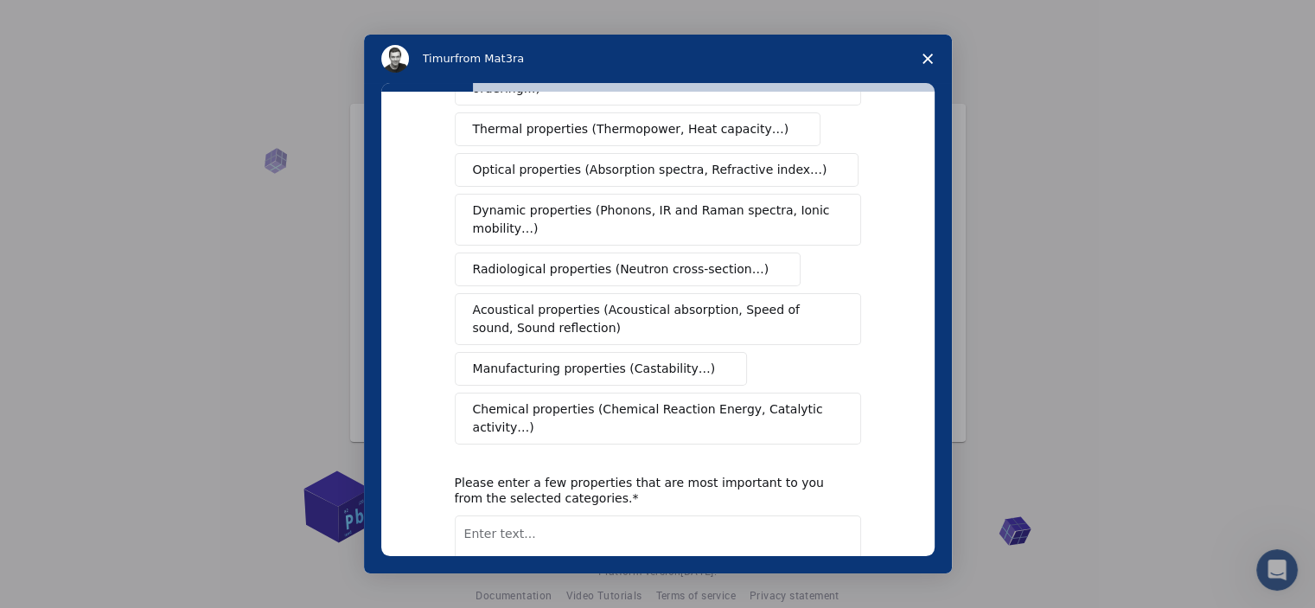
scroll to position [0, 0]
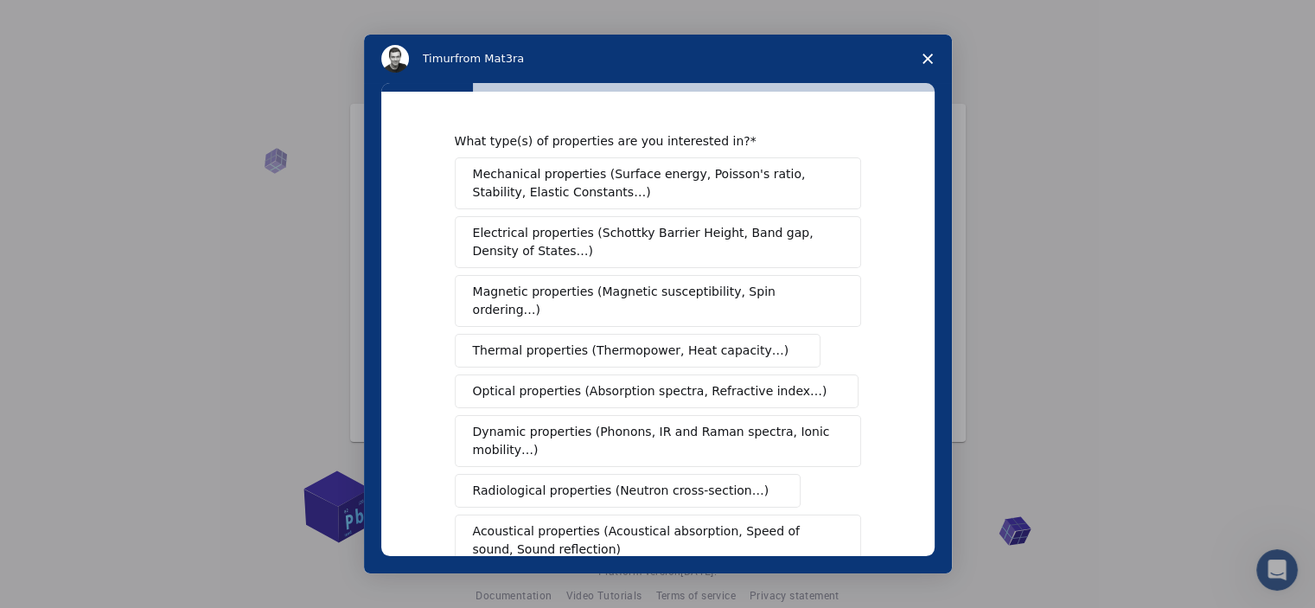
click at [818, 514] on button "Acoustical properties (Acoustical absorption, Speed of sound, Sound reflection)" at bounding box center [658, 540] width 406 height 52
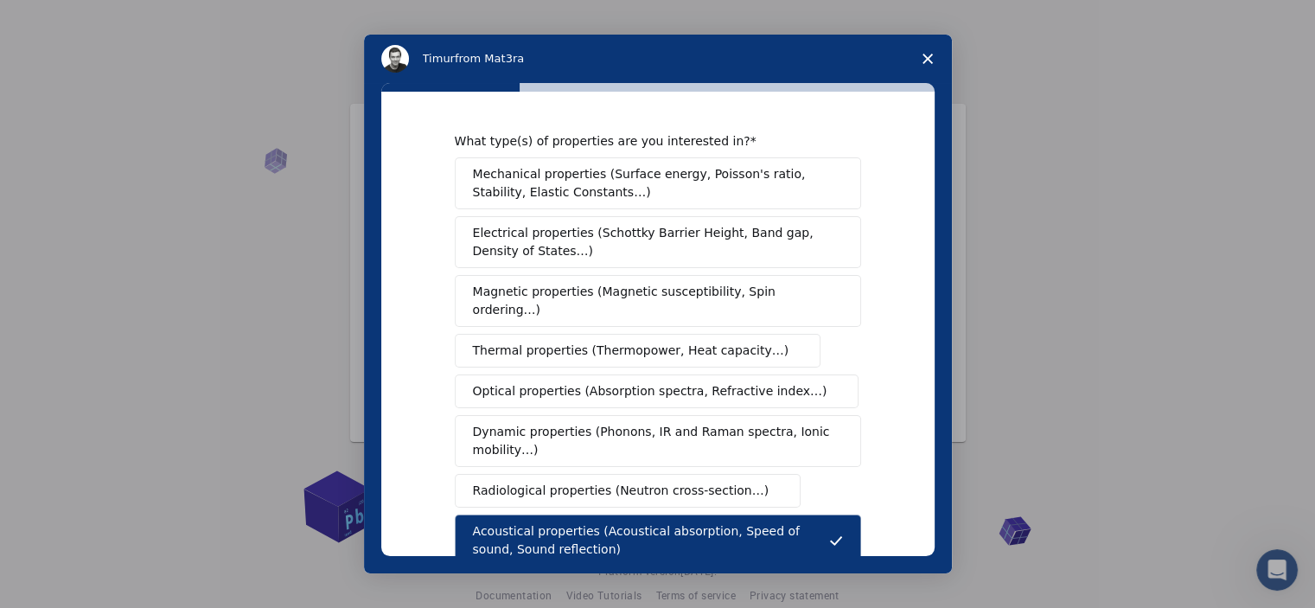
click at [836, 533] on icon "Intercom messenger" at bounding box center [836, 540] width 14 height 14
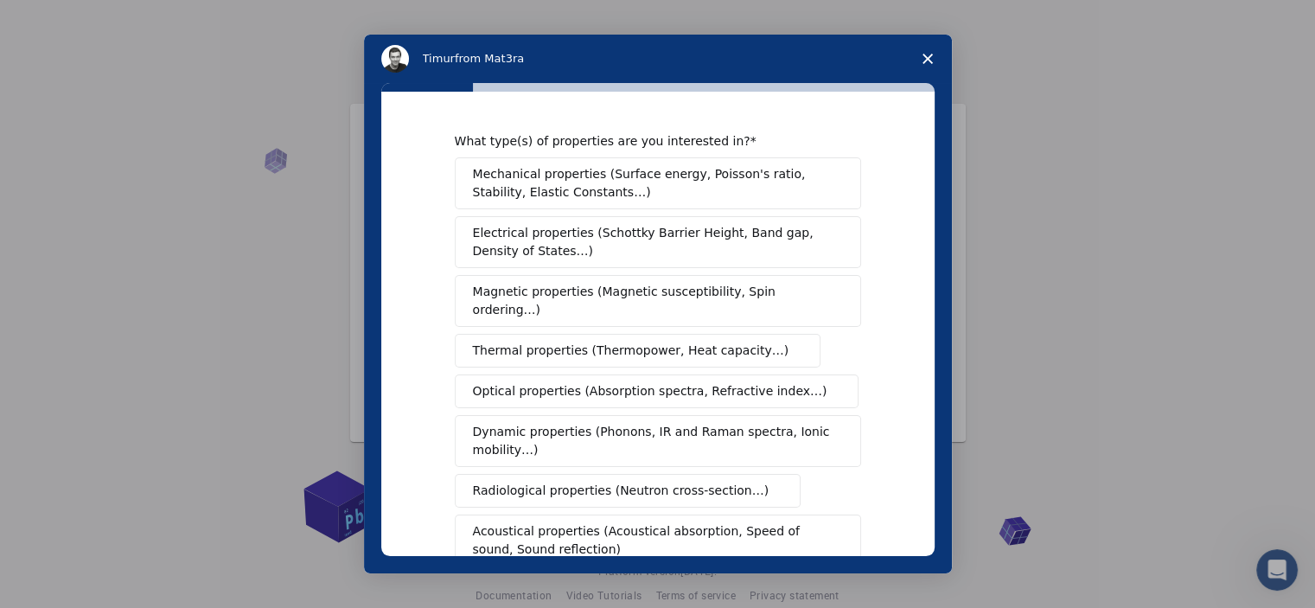
click at [734, 382] on span "Optical properties (Absorption spectra, Refractive index…)" at bounding box center [650, 391] width 354 height 18
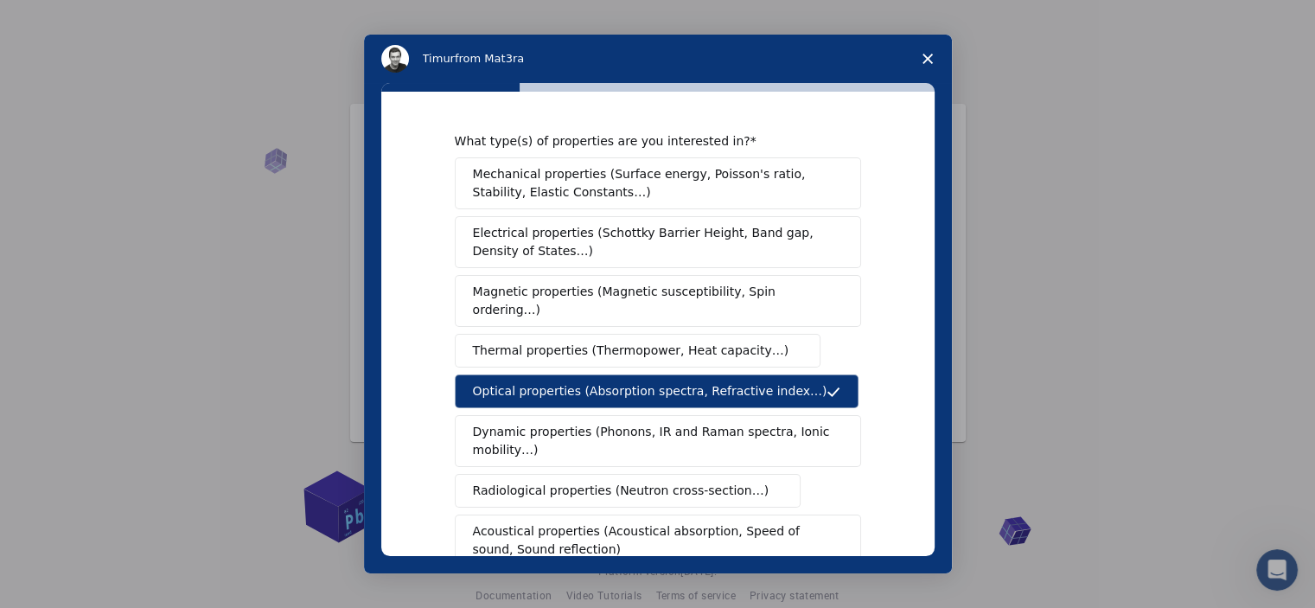
click at [724, 341] on span "Thermal properties (Thermopower, Heat capacity…)" at bounding box center [631, 350] width 316 height 18
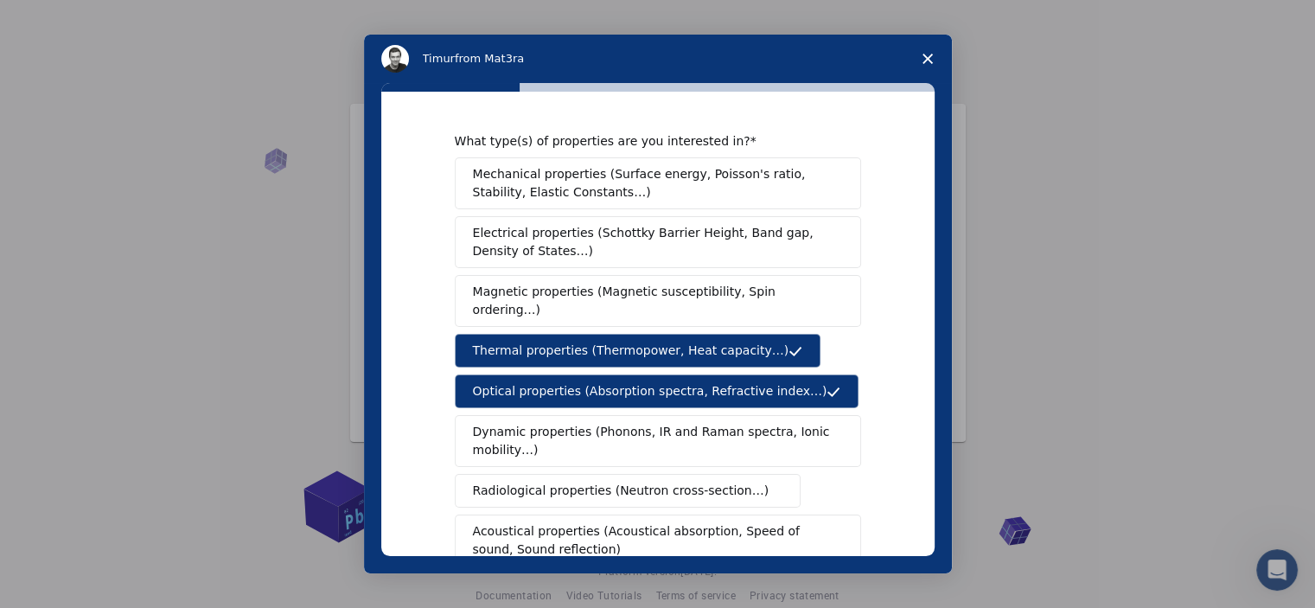
click at [778, 238] on span "Electrical properties (Schottky Barrier Height, Band gap, Density of States…)" at bounding box center [653, 242] width 360 height 36
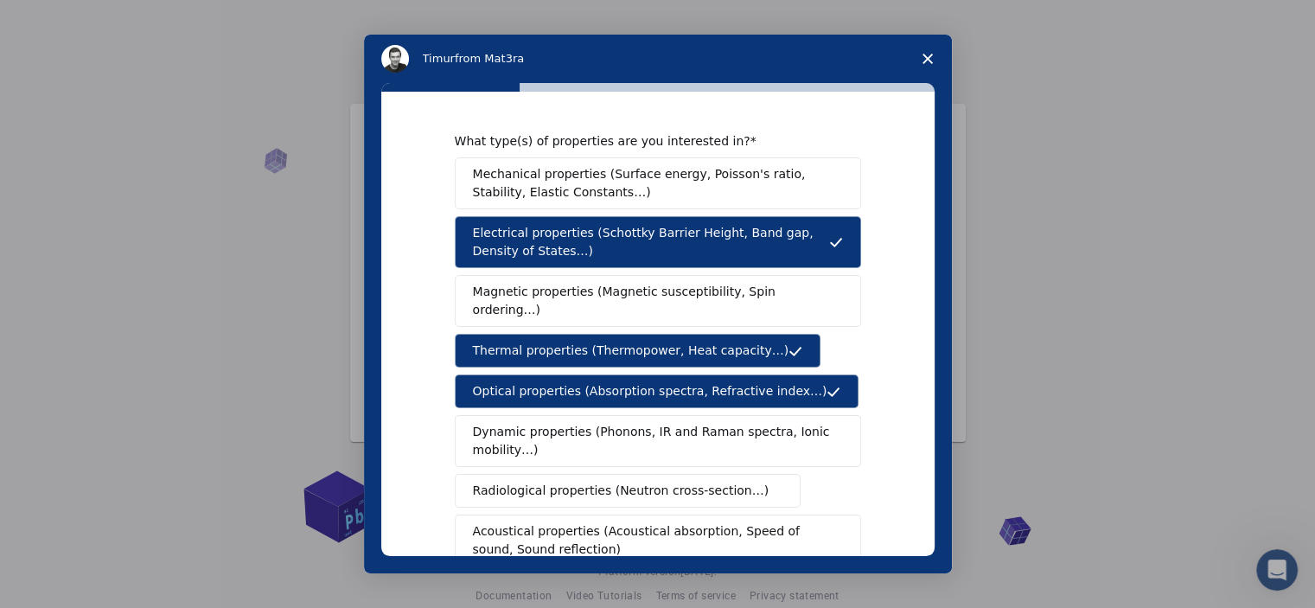
click at [761, 191] on span "Mechanical properties (Surface energy, Poisson's ratio, Stability, Elastic Cons…" at bounding box center [653, 183] width 361 height 36
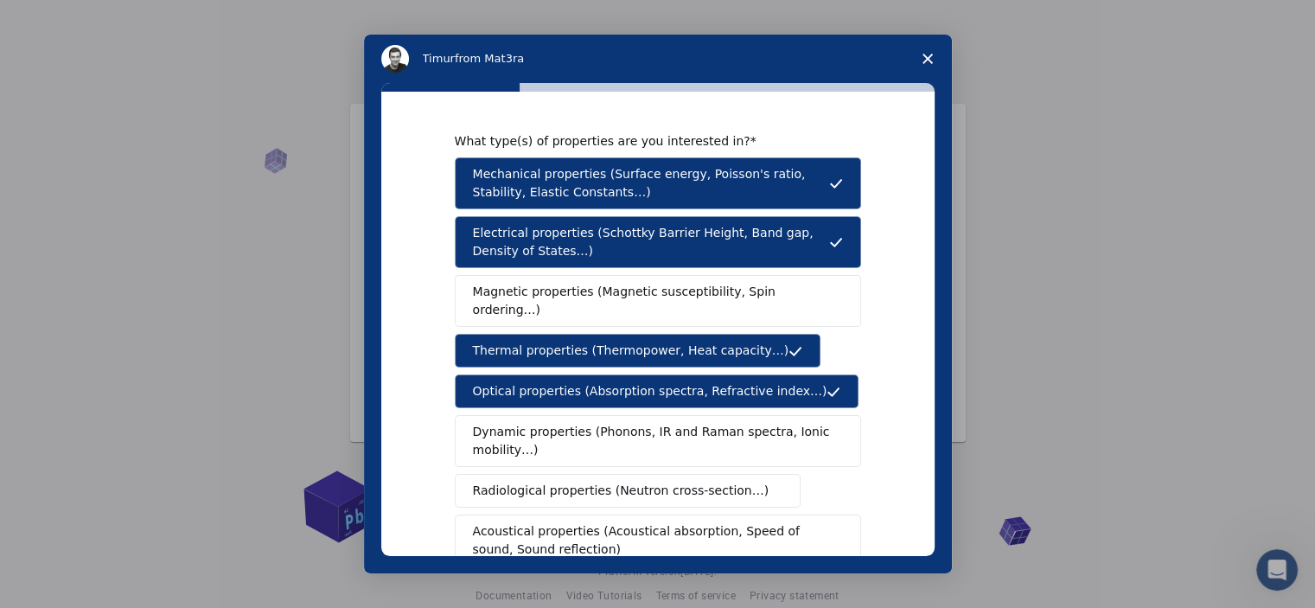
click at [740, 433] on span "Dynamic properties (Phonons, IR and Raman spectra, Ionic mobility…)" at bounding box center [652, 441] width 359 height 36
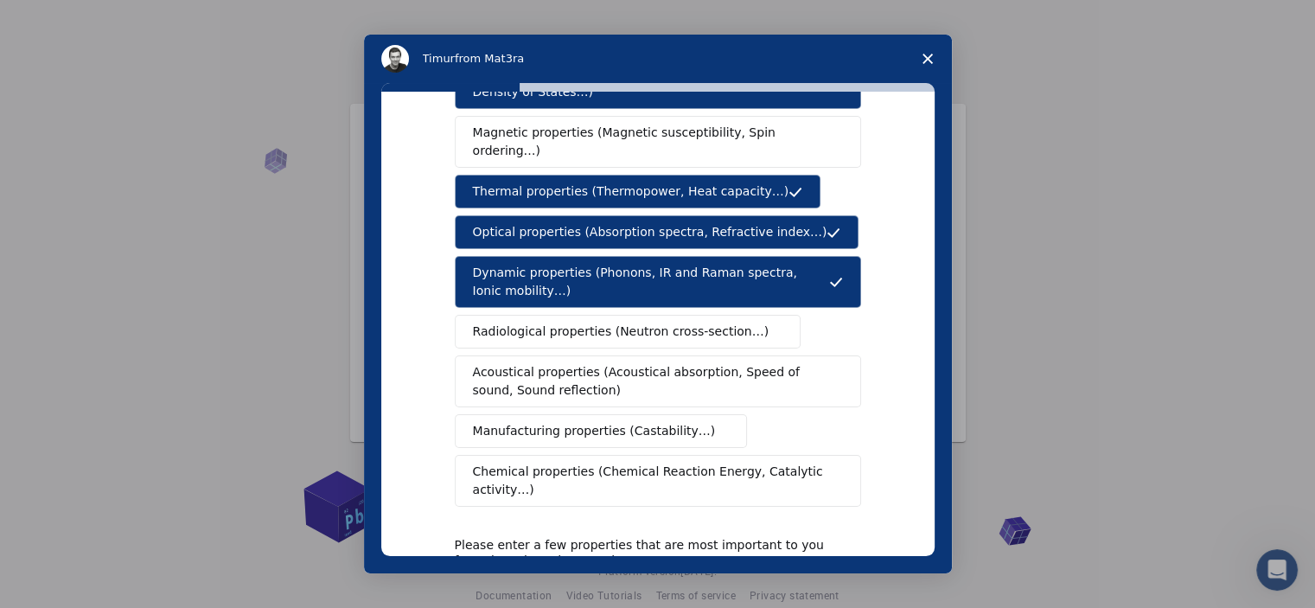
scroll to position [166, 0]
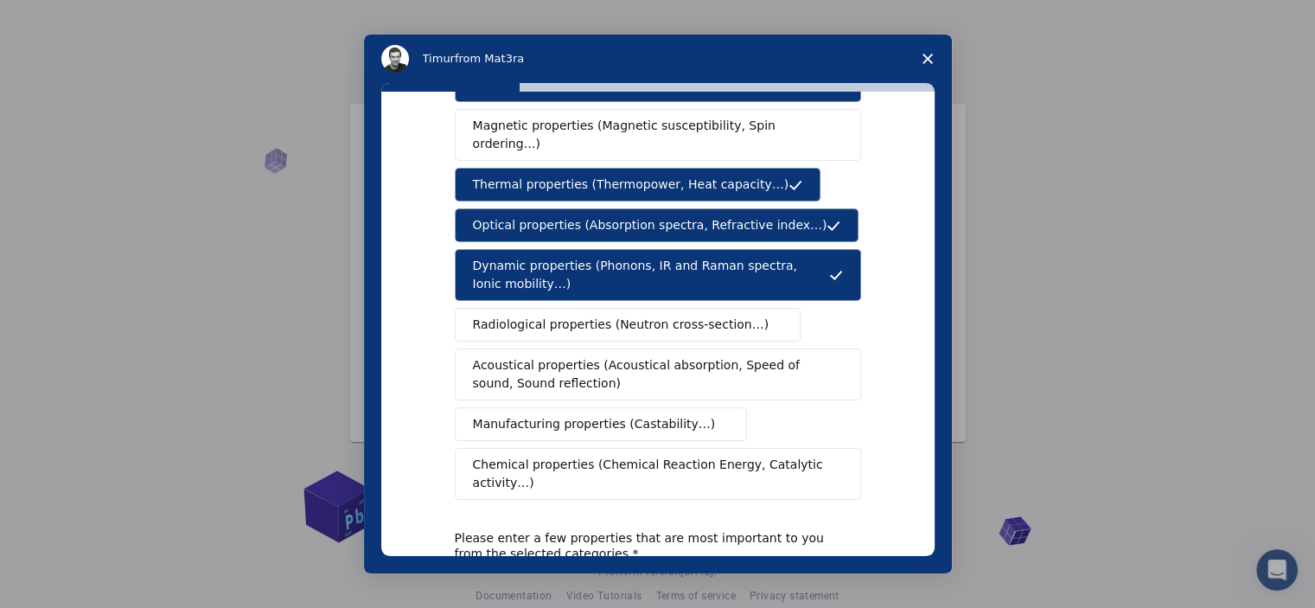
click at [795, 456] on span "Chemical properties (Chemical Reaction Energy, Catalytic activity…)" at bounding box center [652, 474] width 358 height 36
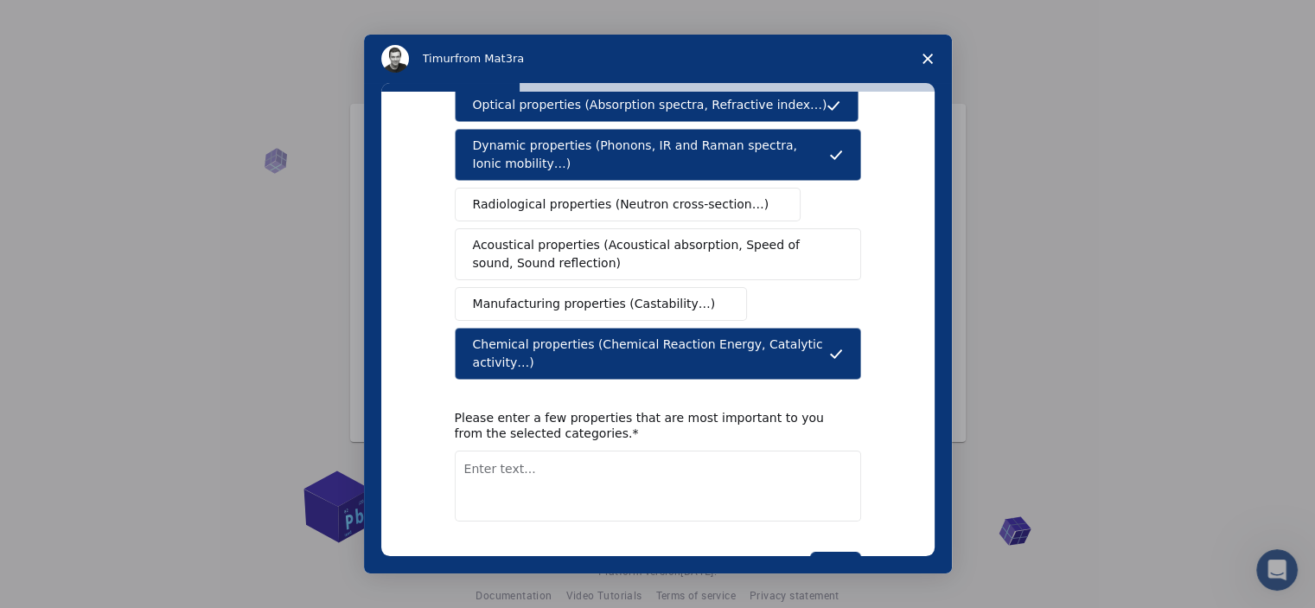
scroll to position [292, 0]
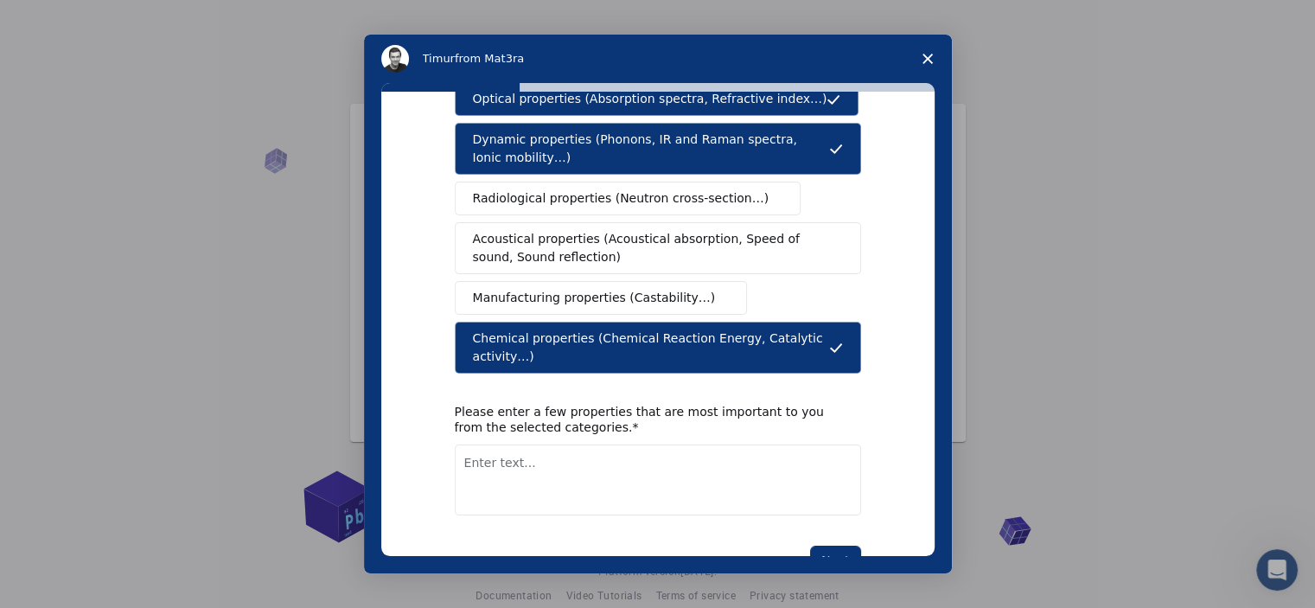
click at [673, 444] on textarea "Enter text..." at bounding box center [658, 479] width 406 height 71
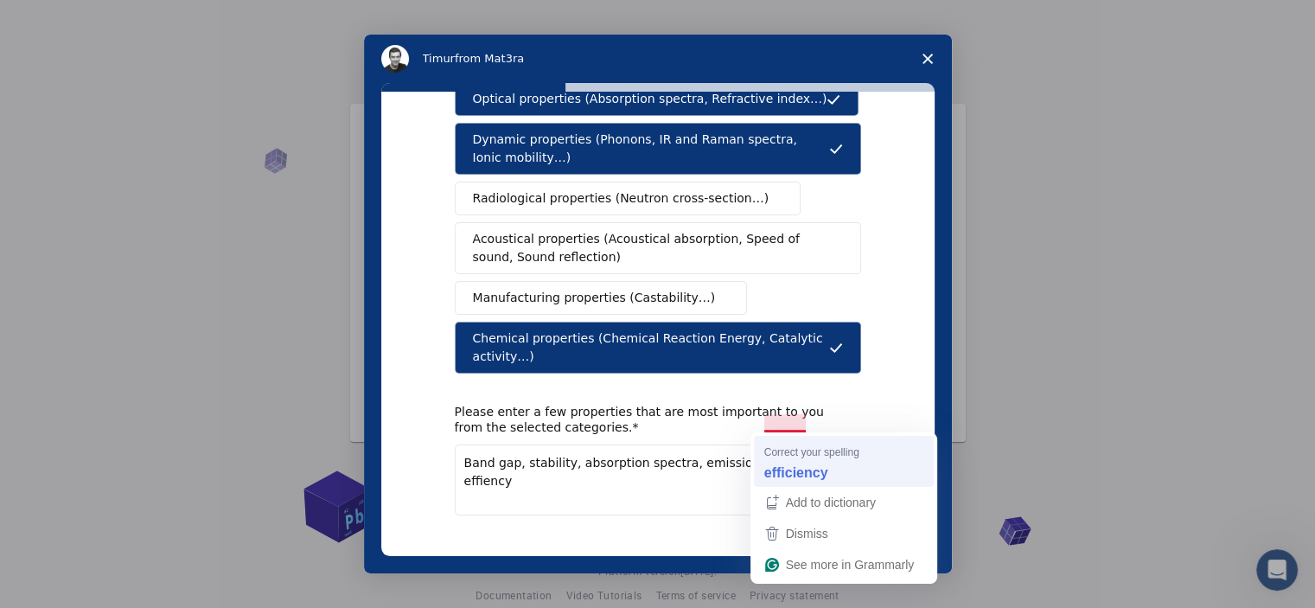
type textarea "Band gap, stability, absorption spectra, emission spectra, efficiency"
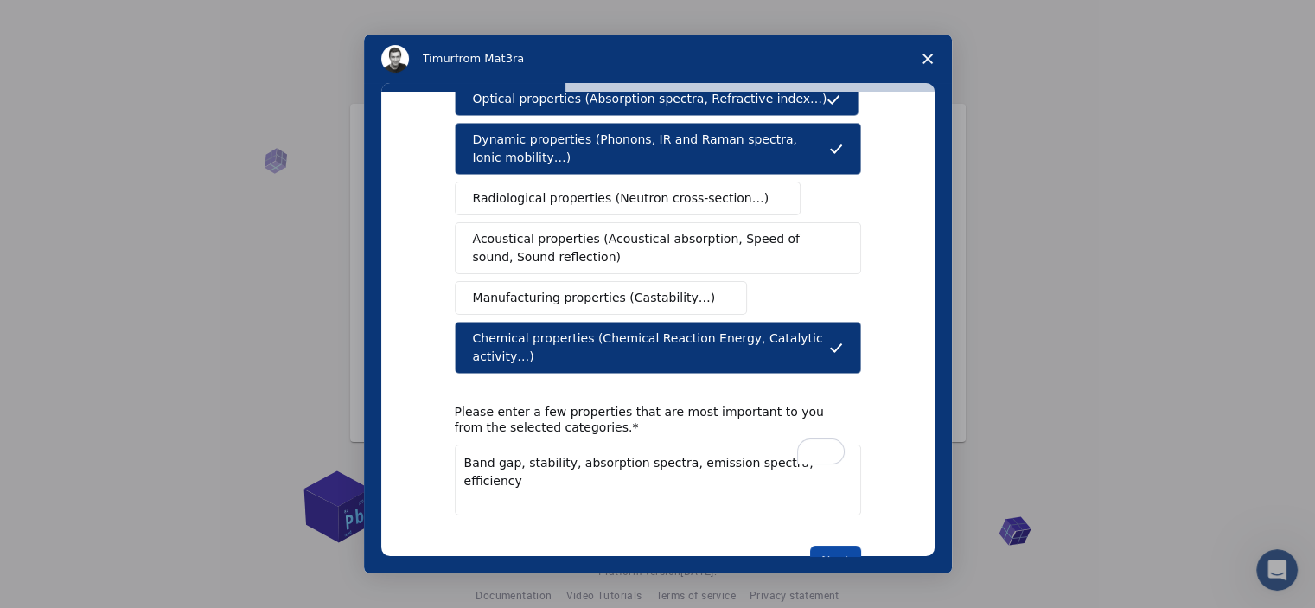
click at [833, 546] on button "Next" at bounding box center [835, 560] width 51 height 29
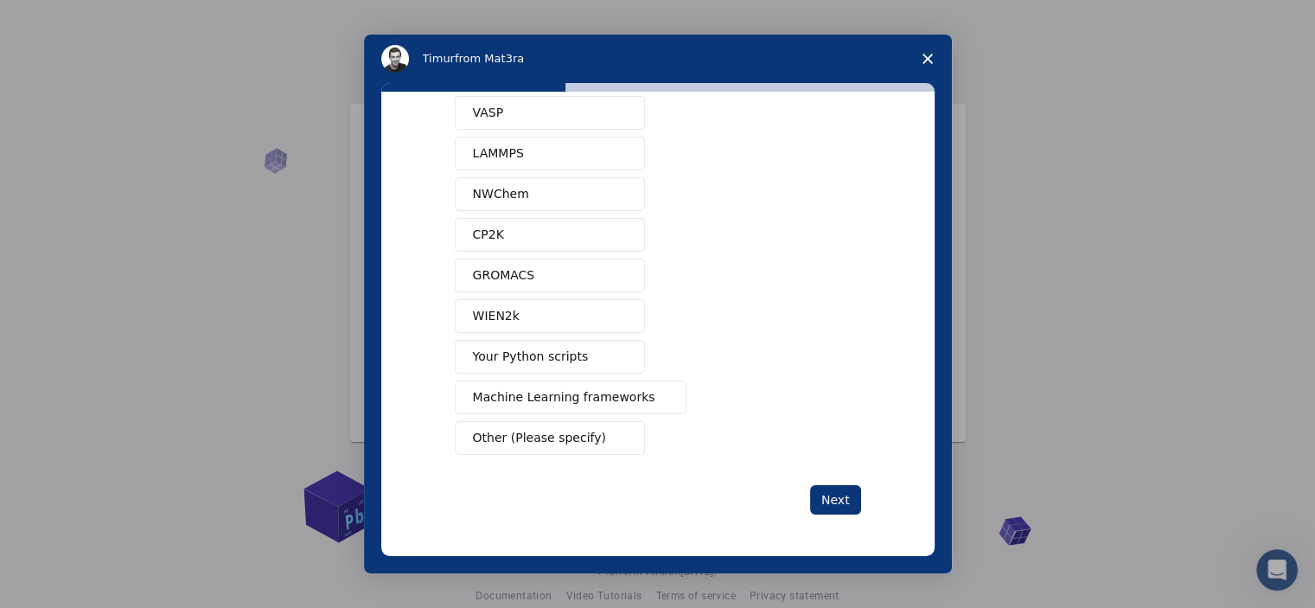
scroll to position [0, 0]
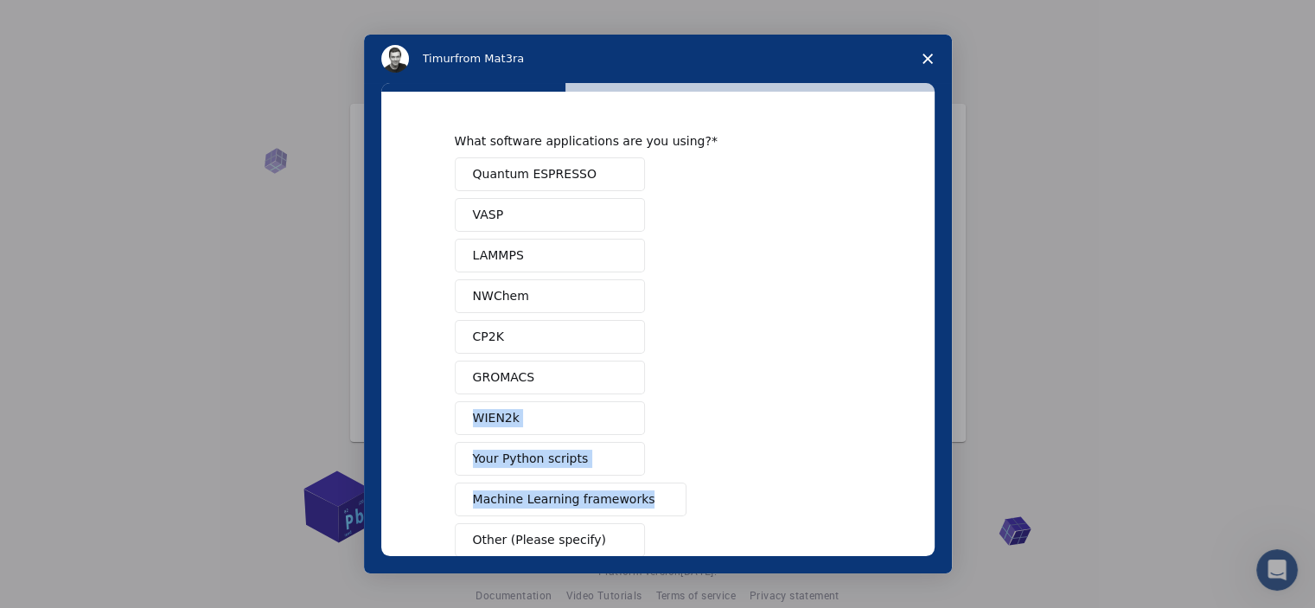
drag, startPoint x: 934, startPoint y: 367, endPoint x: 927, endPoint y: 439, distance: 72.1
click at [927, 439] on div "What software applications are you using? Quantum ESPRESSO VASP LAMMPS NWChem C…" at bounding box center [658, 328] width 588 height 490
click at [517, 539] on span "Other (Please specify)" at bounding box center [539, 540] width 133 height 18
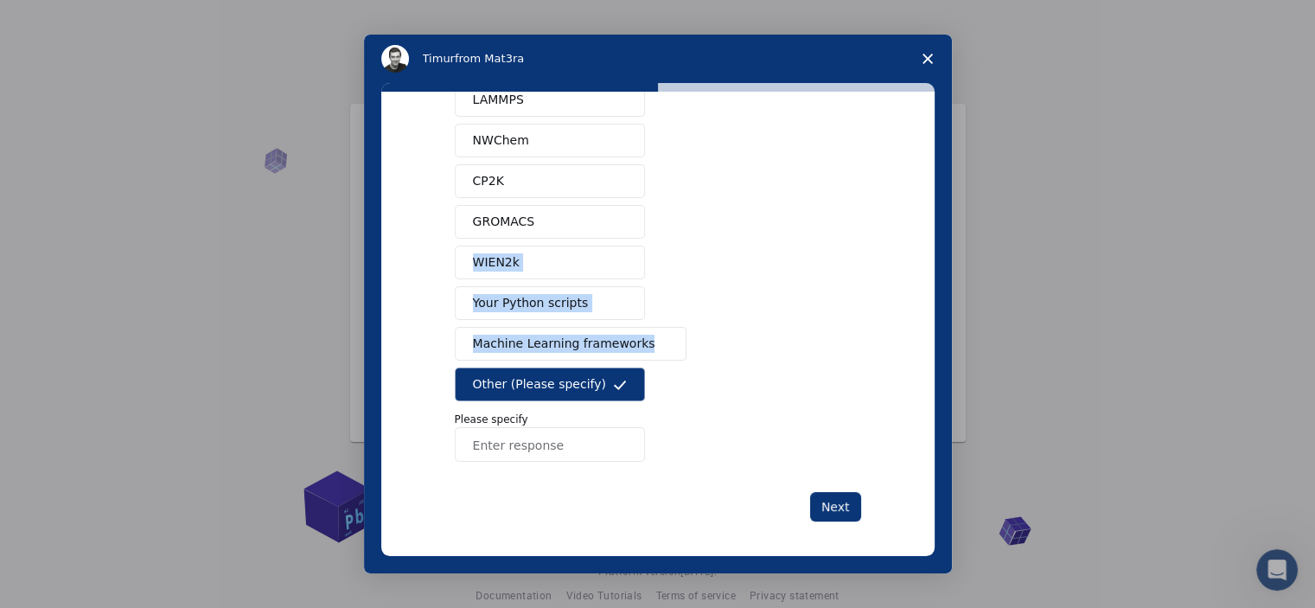
scroll to position [159, 0]
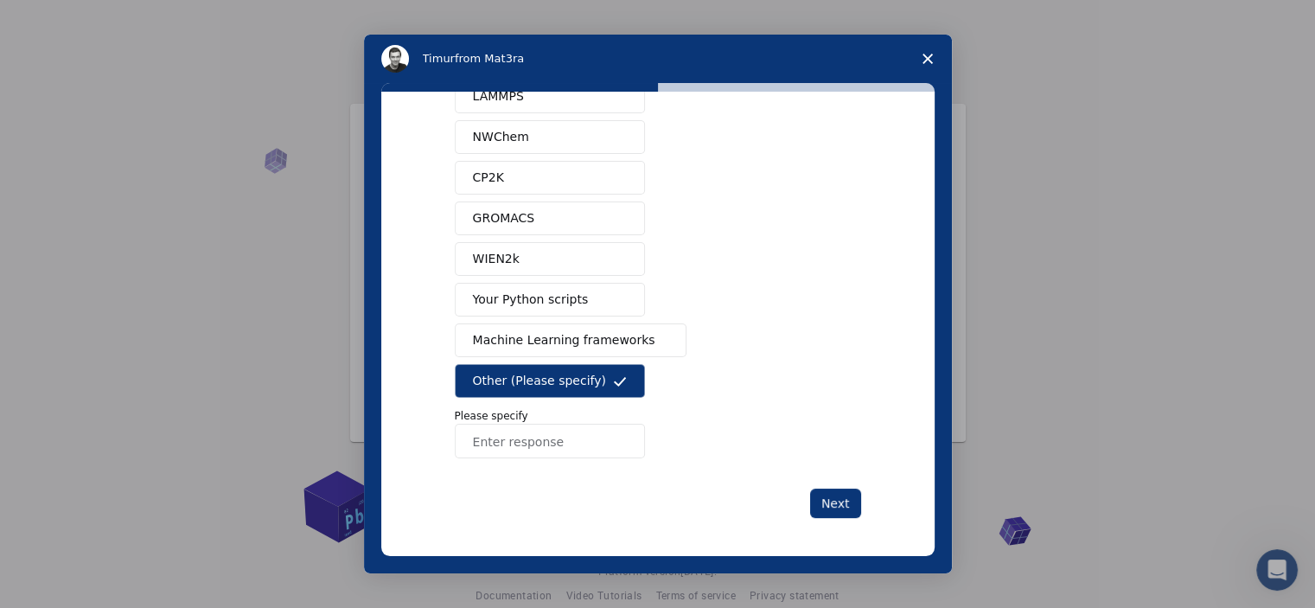
click at [574, 438] on input "Enter response" at bounding box center [550, 441] width 190 height 35
type input "Gaussian09W"
click at [857, 505] on div "What software applications are you using? Quantum ESPRESSO VASP LAMMPS NWChem C…" at bounding box center [657, 324] width 553 height 464
click at [850, 507] on button "Next" at bounding box center [835, 502] width 51 height 29
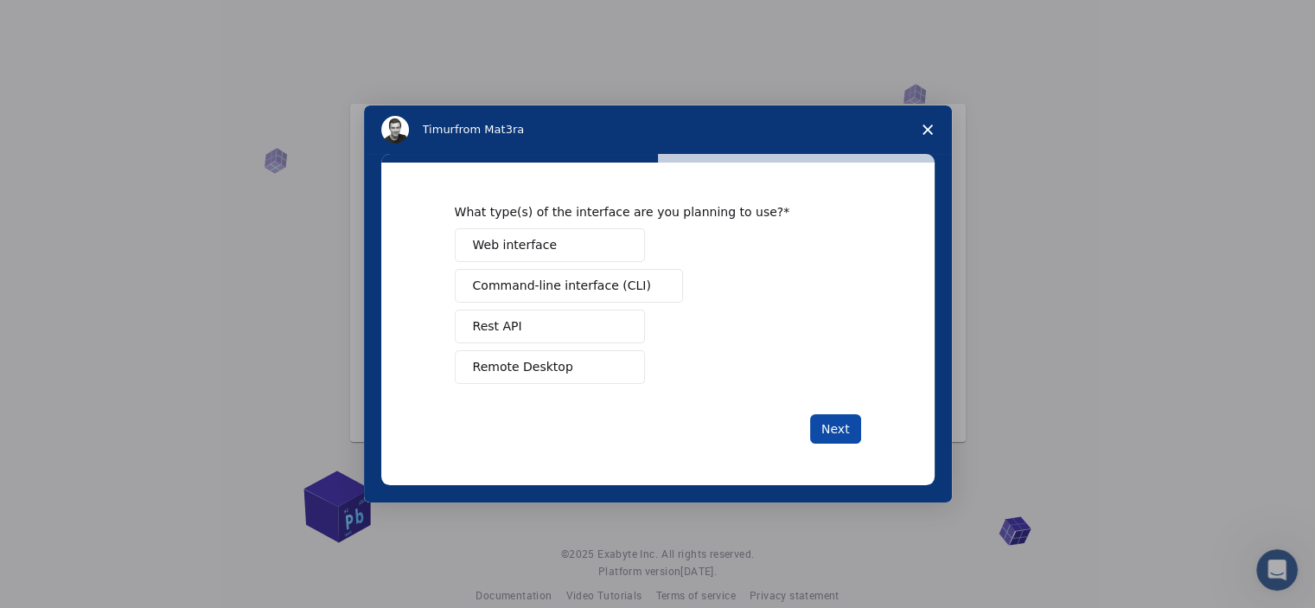
click at [834, 437] on button "Next" at bounding box center [835, 428] width 51 height 29
click at [513, 270] on div "Web interface Command-line interface (CLI) Rest API Remote Desktop" at bounding box center [658, 306] width 406 height 156
click at [524, 256] on button "Web interface" at bounding box center [550, 245] width 190 height 34
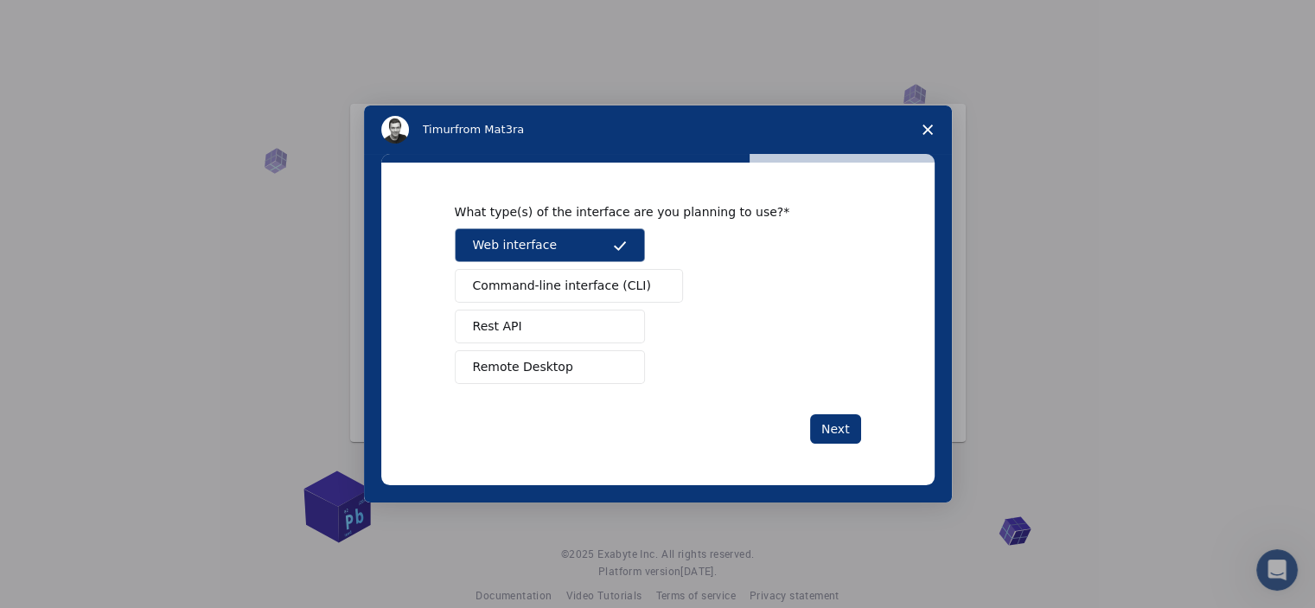
click at [526, 278] on span "Command-line interface (CLI)" at bounding box center [562, 286] width 178 height 18
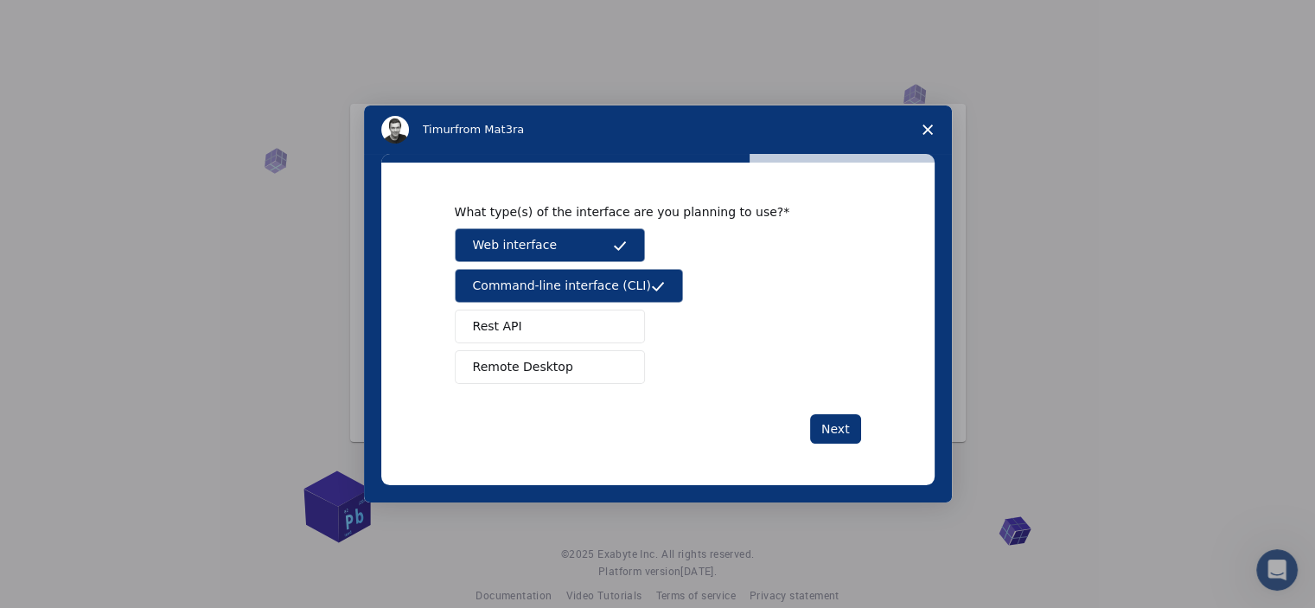
click at [522, 321] on button "Rest API" at bounding box center [550, 326] width 190 height 34
click at [526, 355] on button "Remote Desktop" at bounding box center [550, 367] width 190 height 34
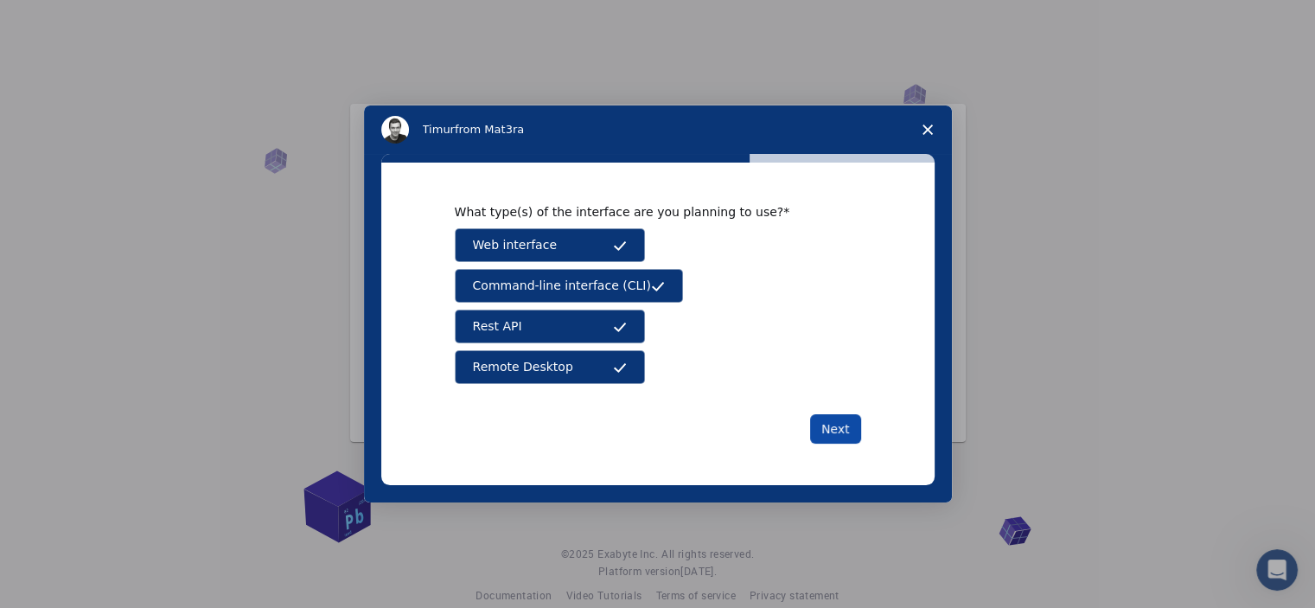
click at [833, 421] on button "Next" at bounding box center [835, 428] width 51 height 29
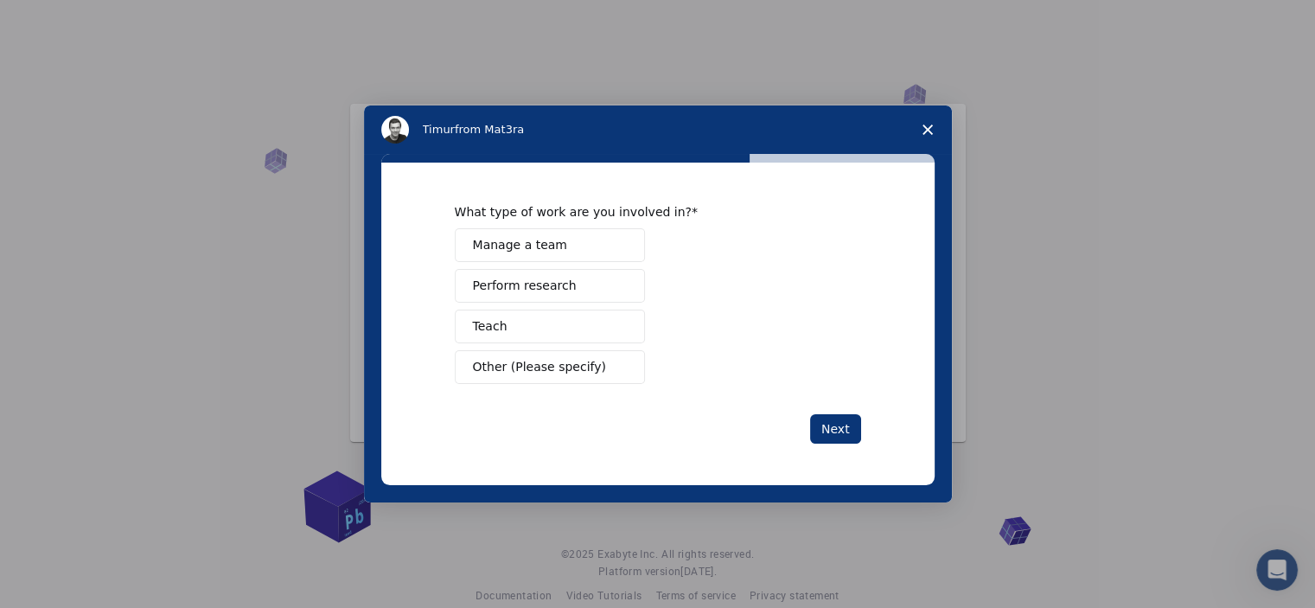
click at [564, 290] on button "Perform research" at bounding box center [550, 286] width 190 height 34
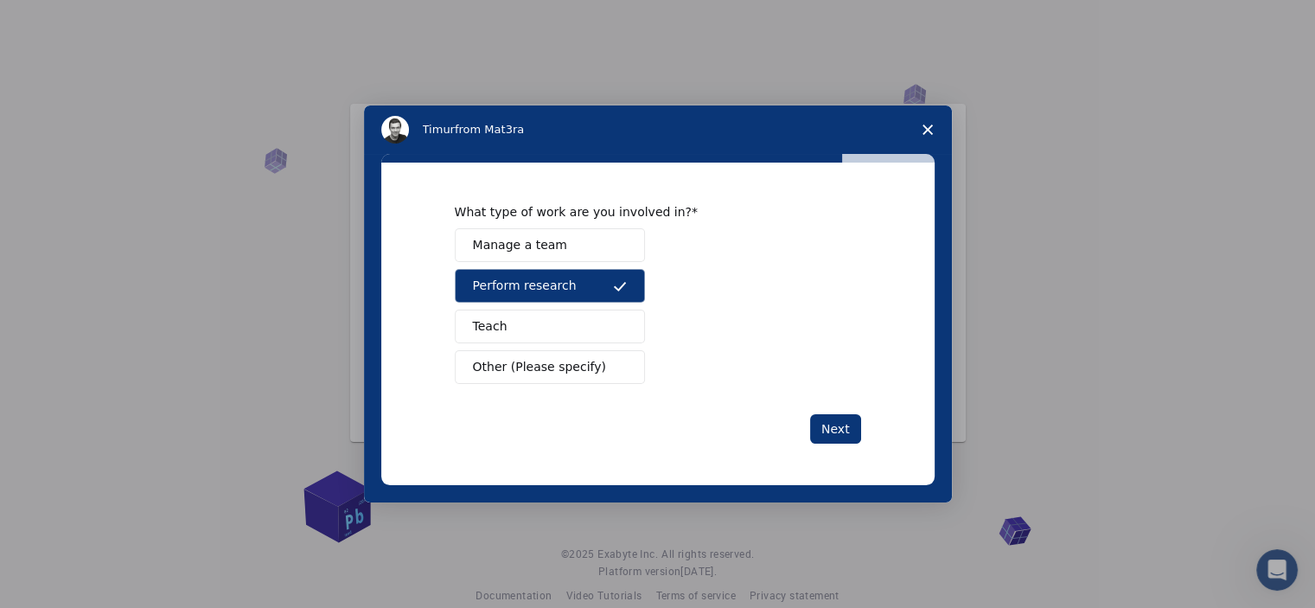
click at [581, 336] on button "Teach" at bounding box center [550, 326] width 190 height 34
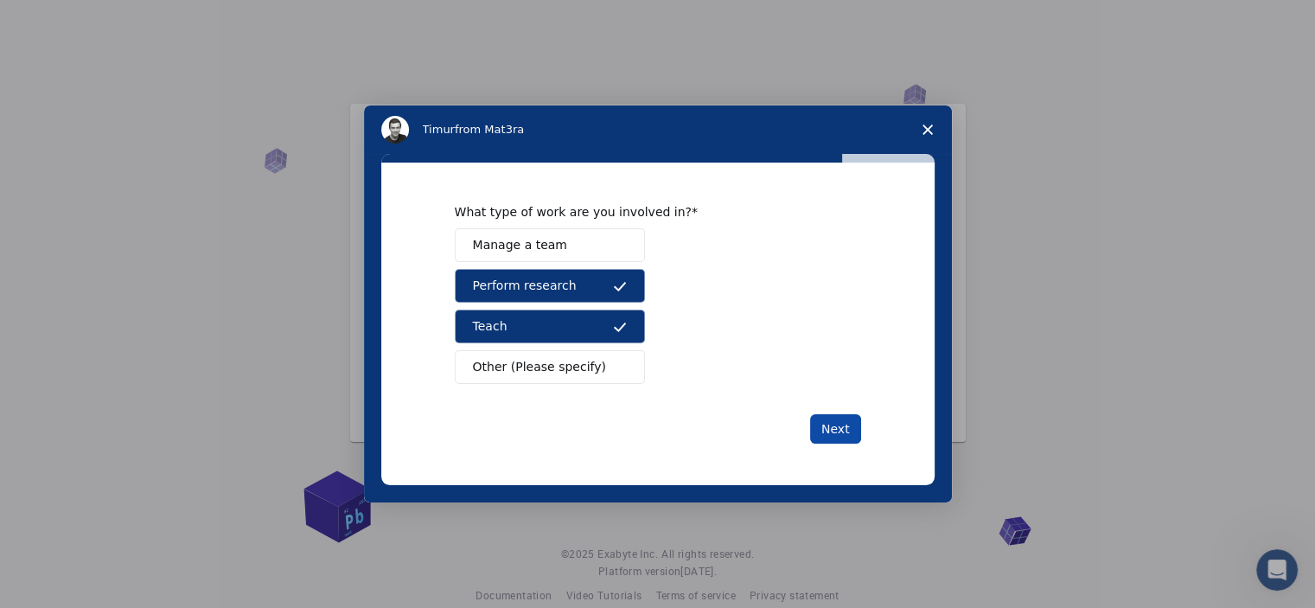
click at [840, 426] on button "Next" at bounding box center [835, 428] width 51 height 29
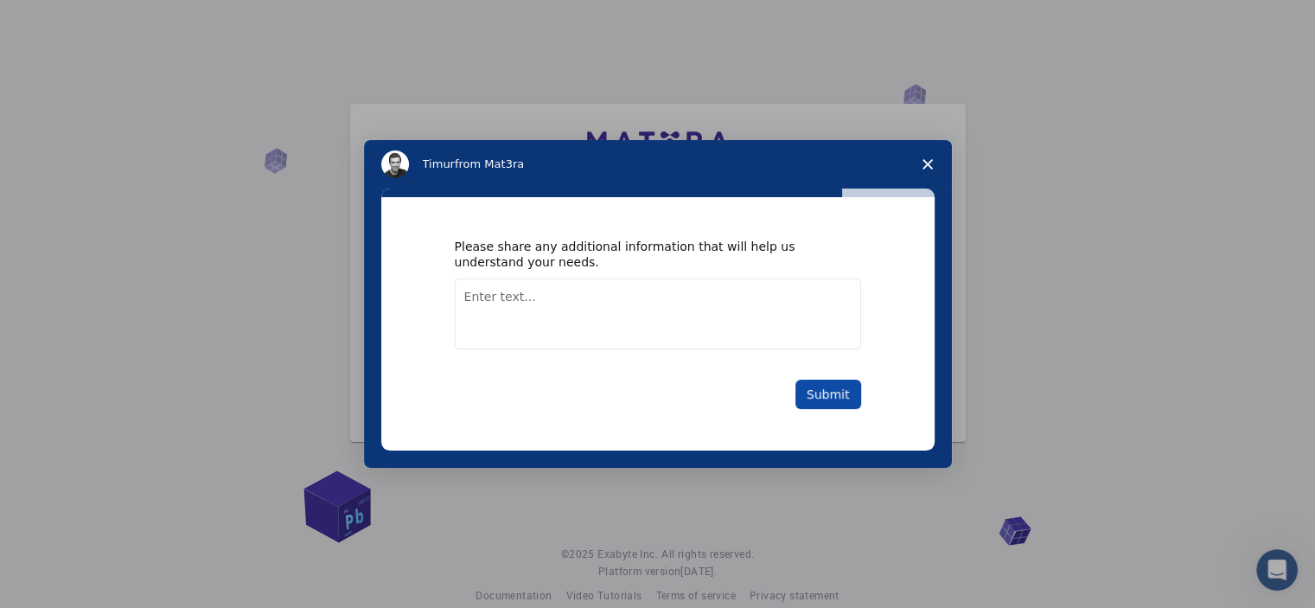
click at [833, 388] on button "Submit" at bounding box center [828, 394] width 66 height 29
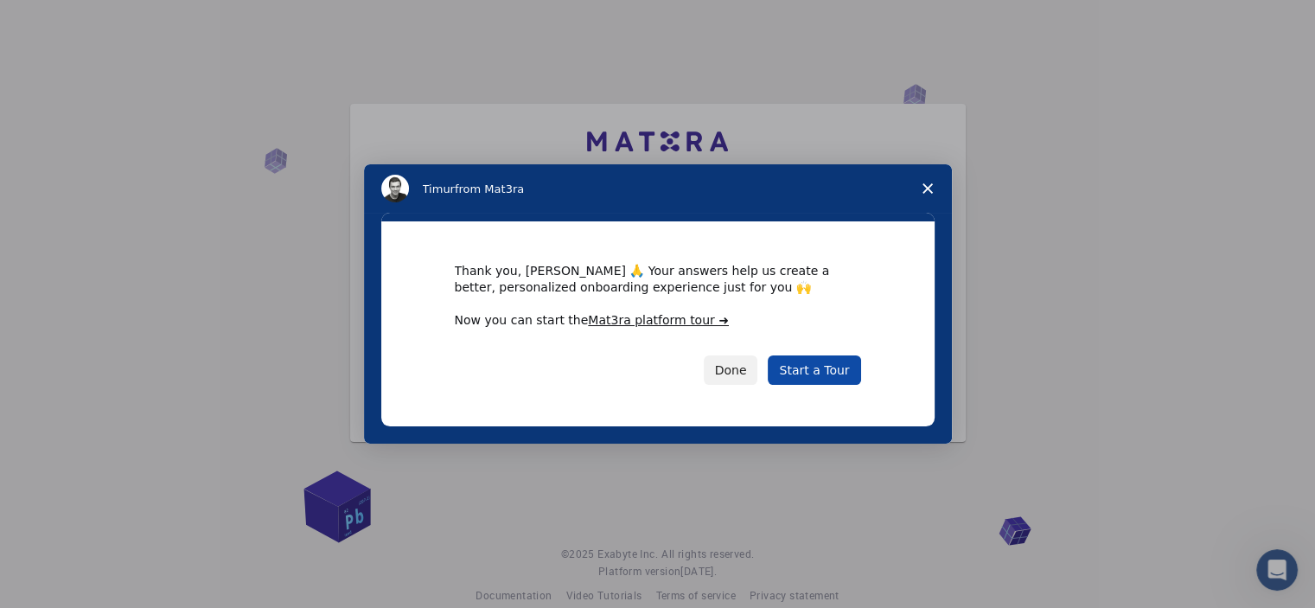
click at [812, 375] on link "Start a Tour" at bounding box center [814, 369] width 93 height 29
